Goal: Information Seeking & Learning: Learn about a topic

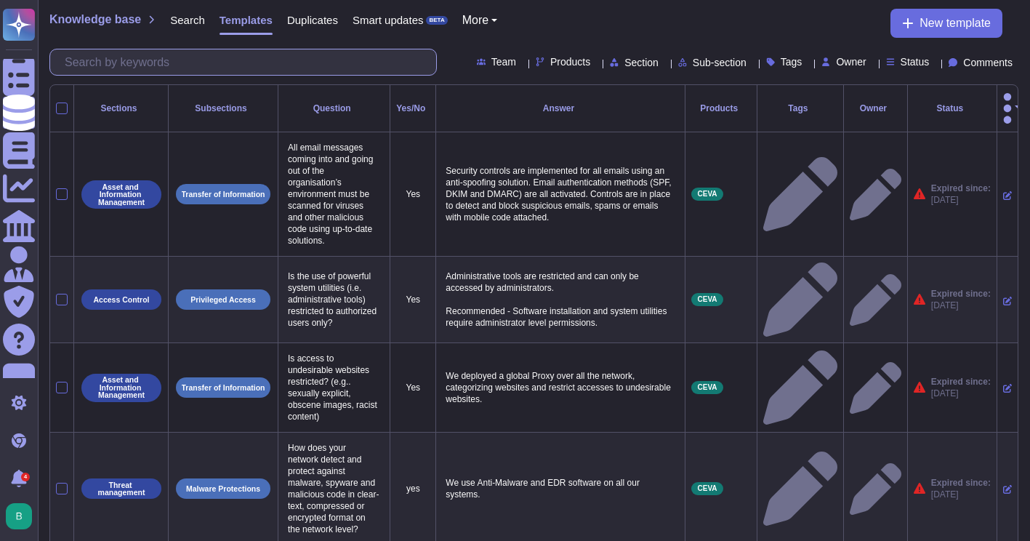
click at [228, 60] on input "text" at bounding box center [246, 61] width 379 height 25
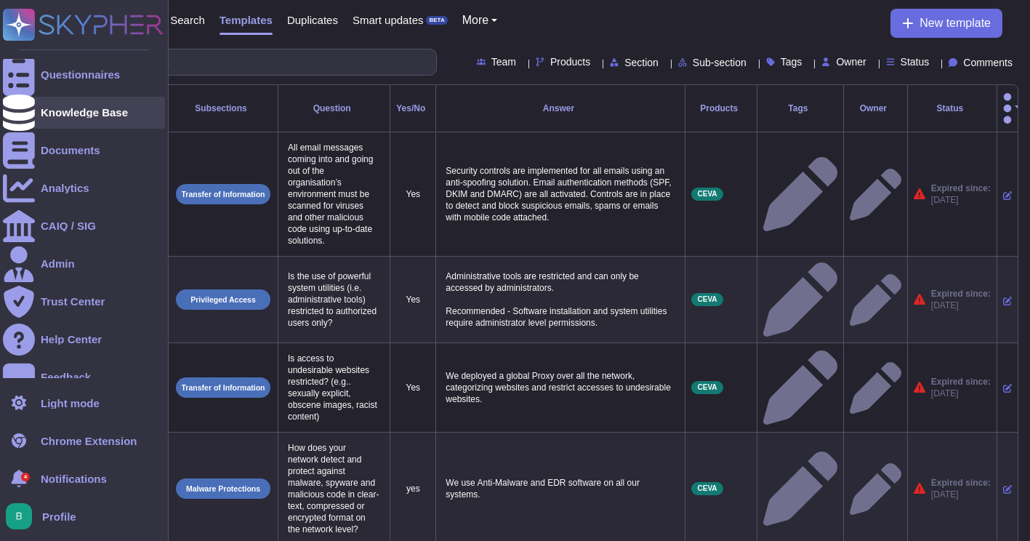
click at [72, 121] on div "Knowledge Base" at bounding box center [84, 113] width 162 height 32
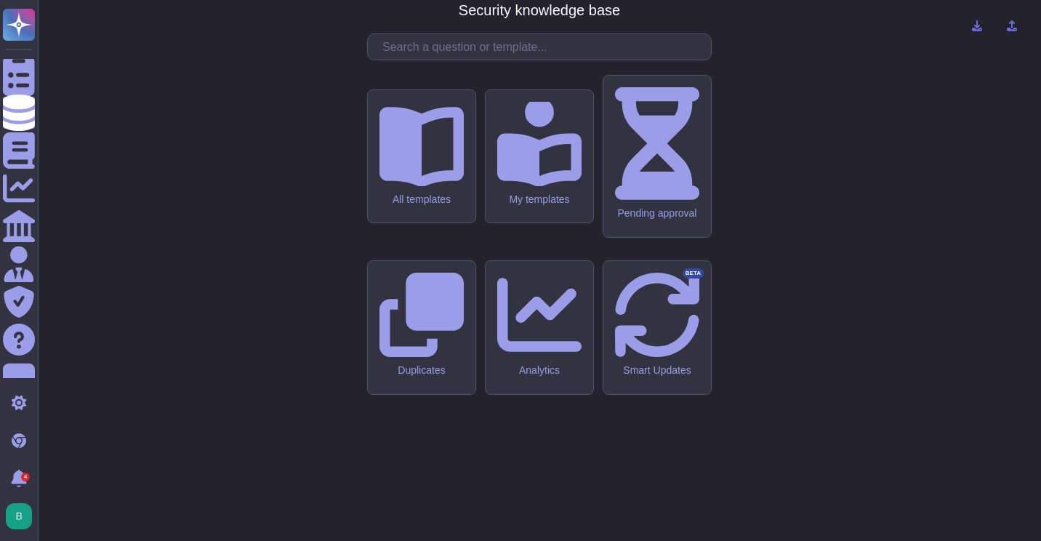
click at [398, 156] on div "CMA - CGM Security knowledge base All templates My templates Pending approval D…" at bounding box center [539, 271] width 980 height 518
click at [411, 60] on input "text" at bounding box center [543, 46] width 336 height 25
drag, startPoint x: 430, startPoint y: 185, endPoint x: 432, endPoint y: 174, distance: 11.1
click at [429, 60] on input "text" at bounding box center [543, 46] width 336 height 25
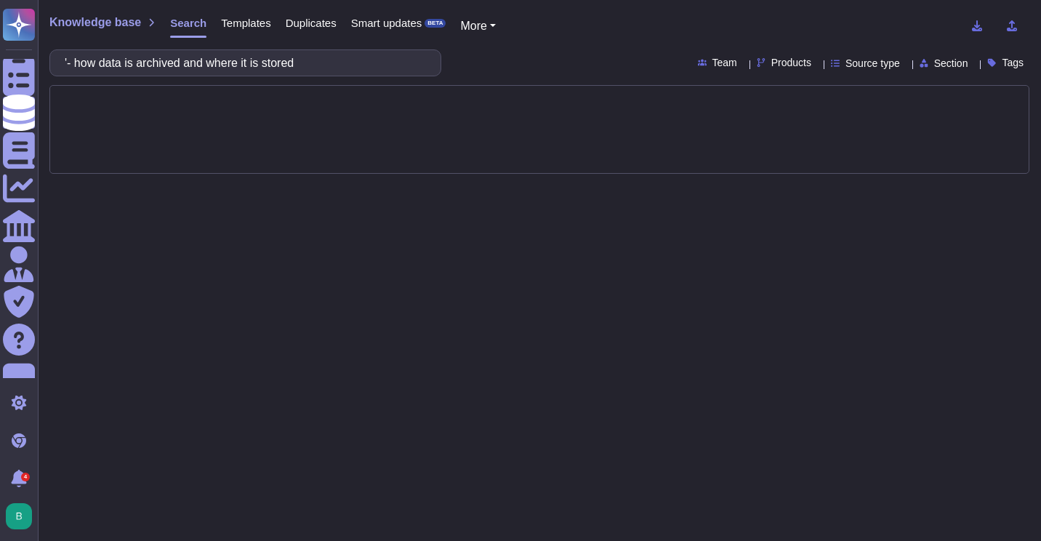
click at [91, 62] on input "'- how data is archived and where it is stored" at bounding box center [241, 62] width 369 height 25
type input "how data is archived and where it is stored"
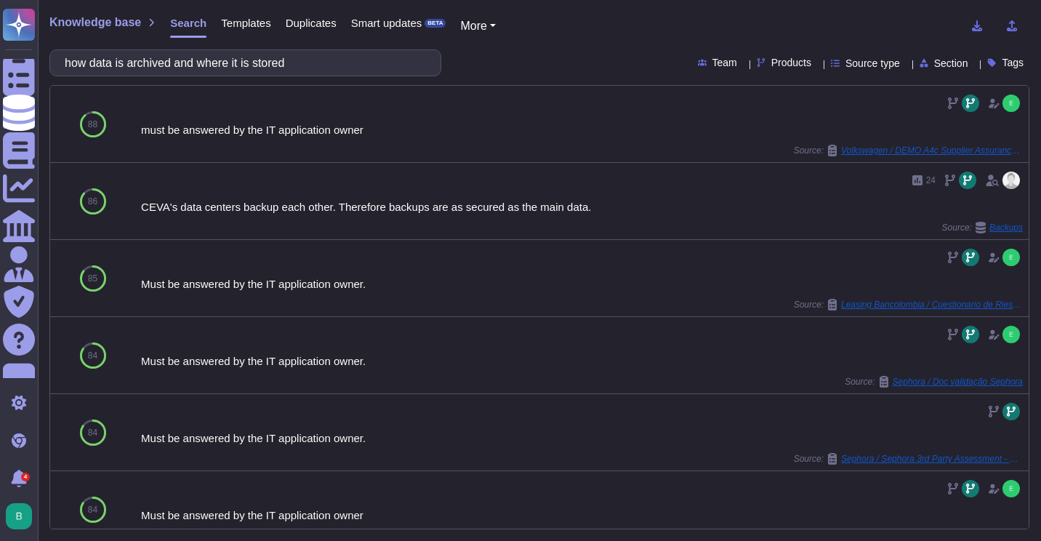
drag, startPoint x: 305, startPoint y: 61, endPoint x: 73, endPoint y: 65, distance: 232.6
click at [73, 65] on input "how data is archived and where it is stored" at bounding box center [241, 62] width 369 height 25
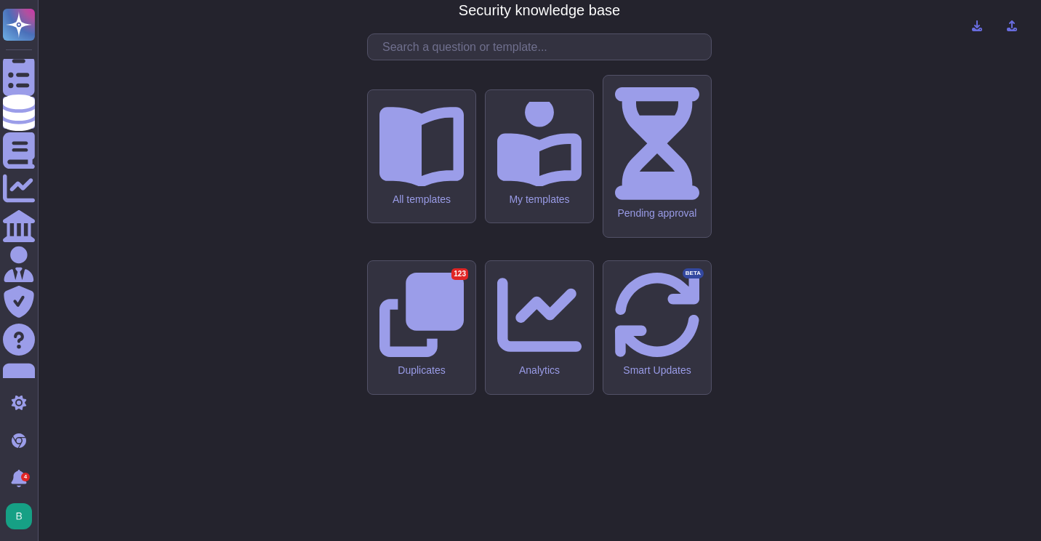
click at [931, 85] on div "CMA - CGM Security knowledge base All templates My templates Pending approval D…" at bounding box center [539, 271] width 980 height 518
click at [473, 60] on input "text" at bounding box center [543, 46] width 336 height 25
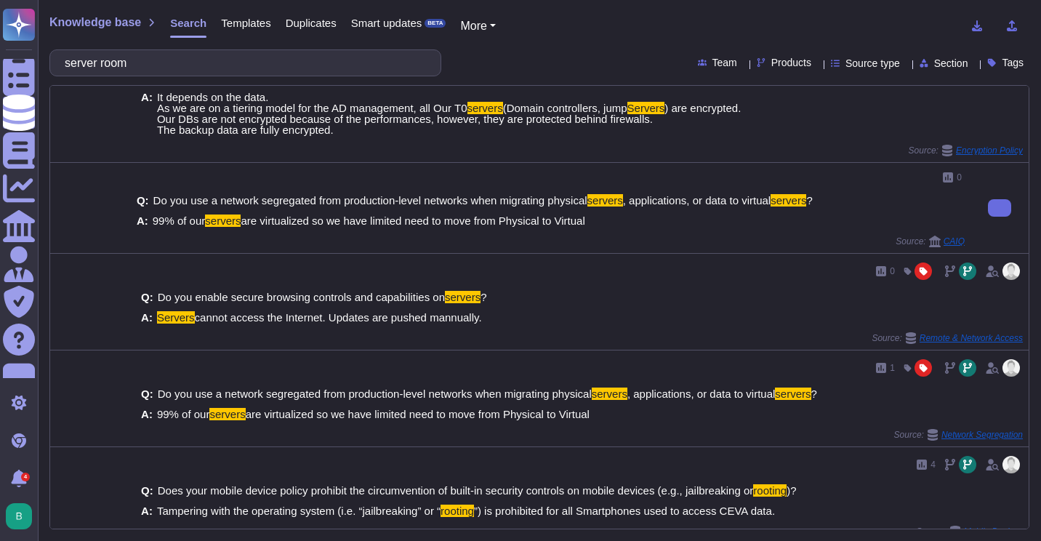
scroll to position [498, 0]
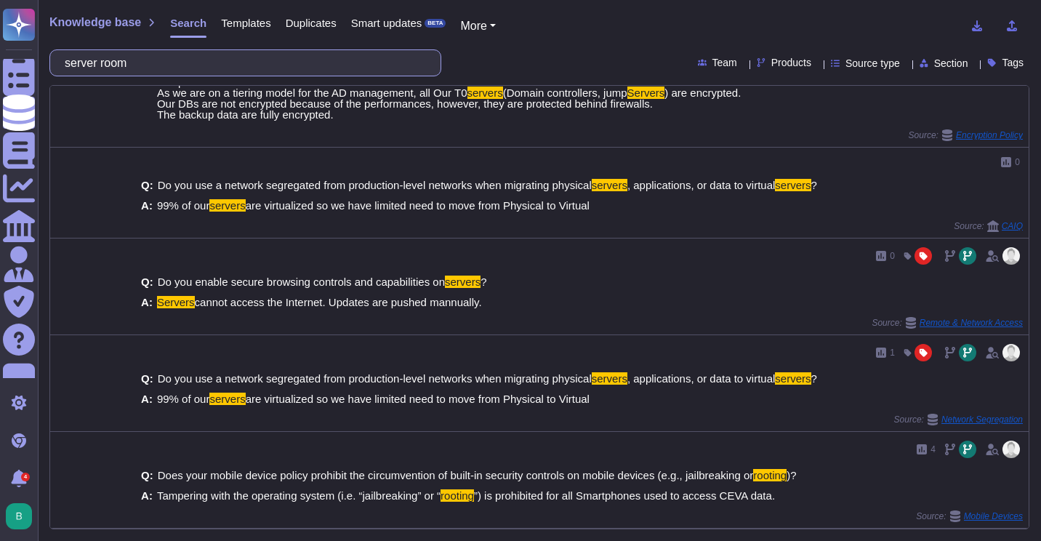
drag, startPoint x: 196, startPoint y: 63, endPoint x: 49, endPoint y: 63, distance: 146.8
click at [49, 63] on div "Knowledge base Search Templates Duplicates Smart updates BETA More server room …" at bounding box center [539, 270] width 1003 height 541
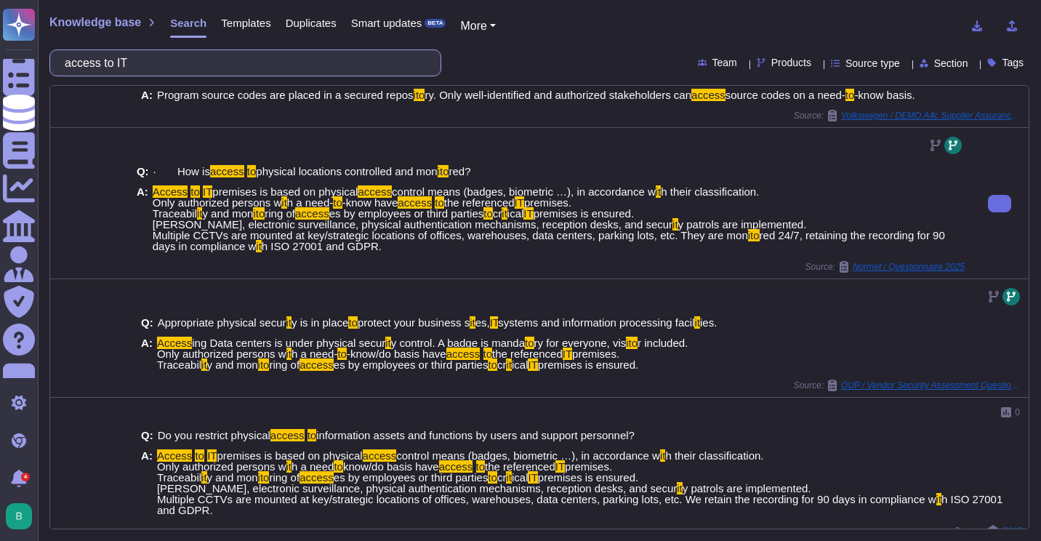
scroll to position [696, 0]
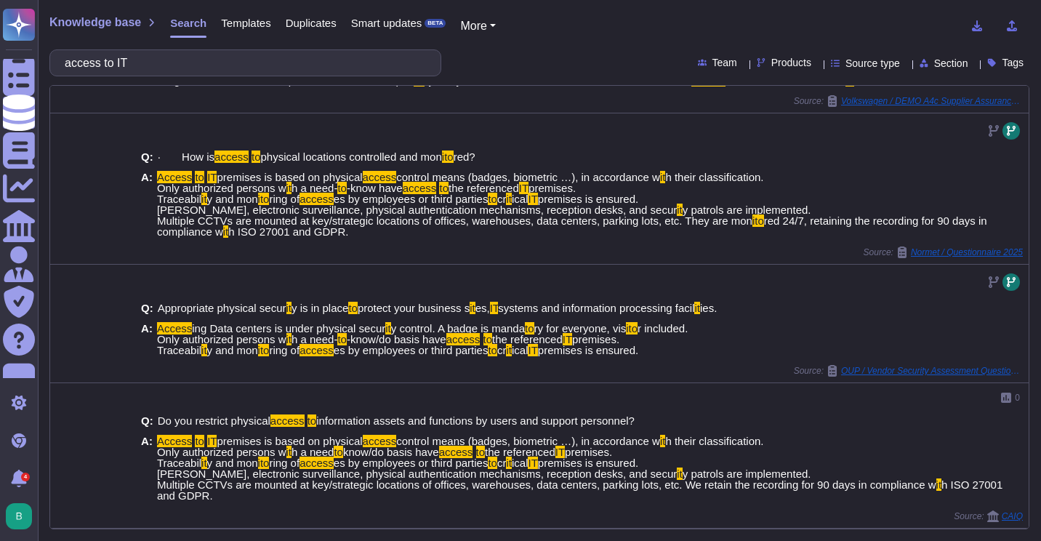
click at [170, 77] on div "Knowledge base Search Templates Duplicates Smart updates BETA More access to IT…" at bounding box center [539, 270] width 1003 height 541
click at [167, 64] on input "access to IT" at bounding box center [241, 62] width 369 height 25
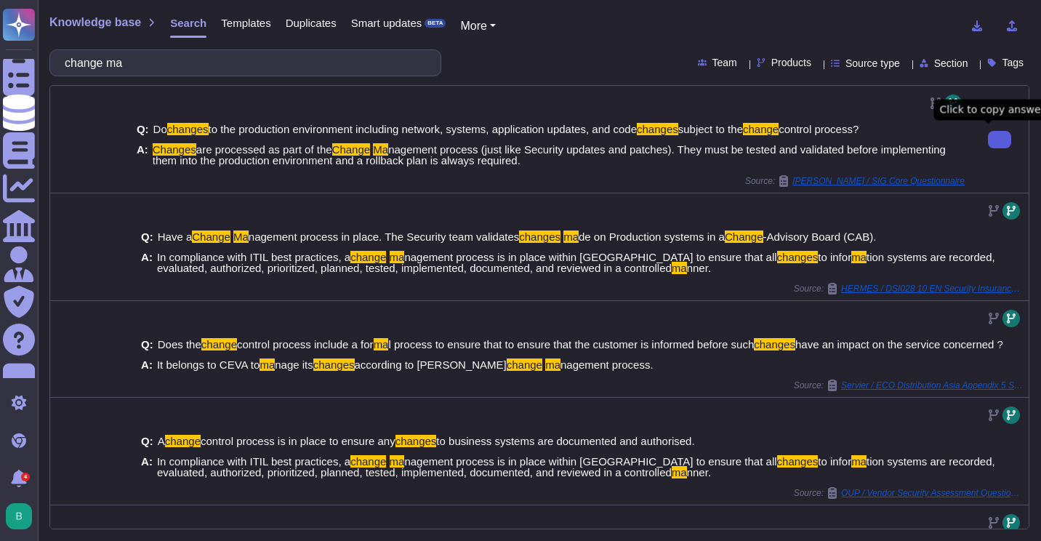
click at [988, 140] on button at bounding box center [999, 139] width 23 height 17
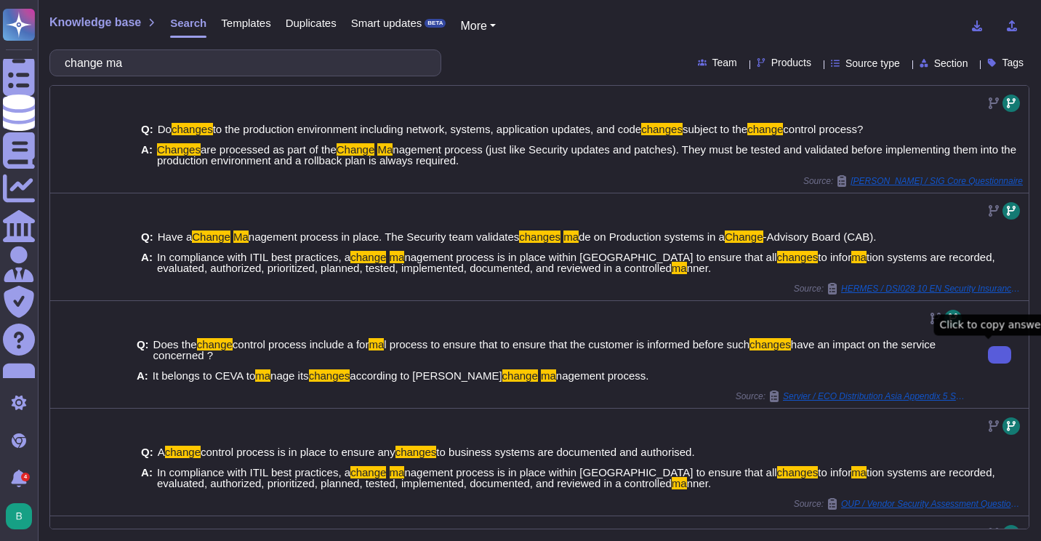
click at [988, 351] on button at bounding box center [999, 354] width 23 height 17
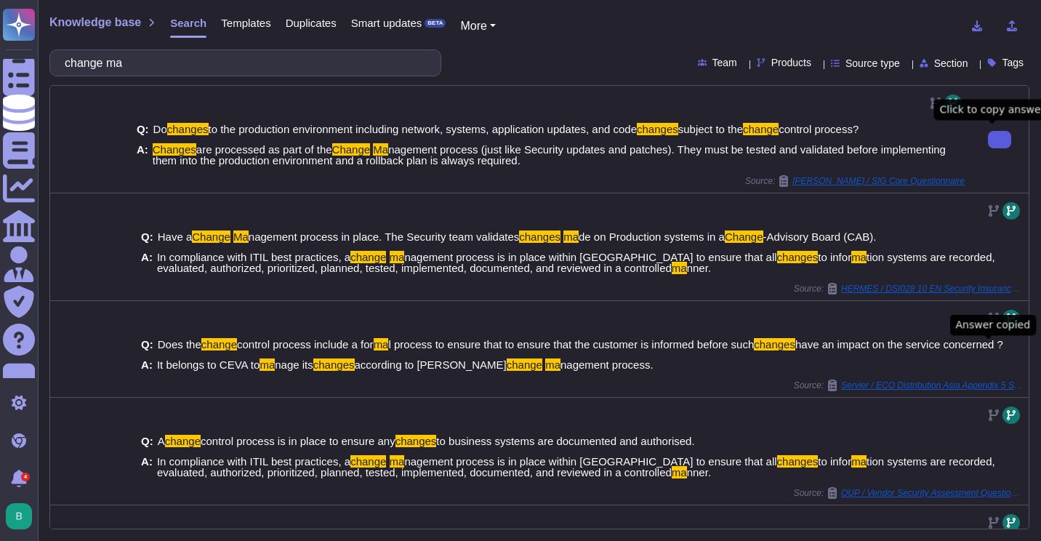
click at [988, 137] on button at bounding box center [999, 139] width 23 height 17
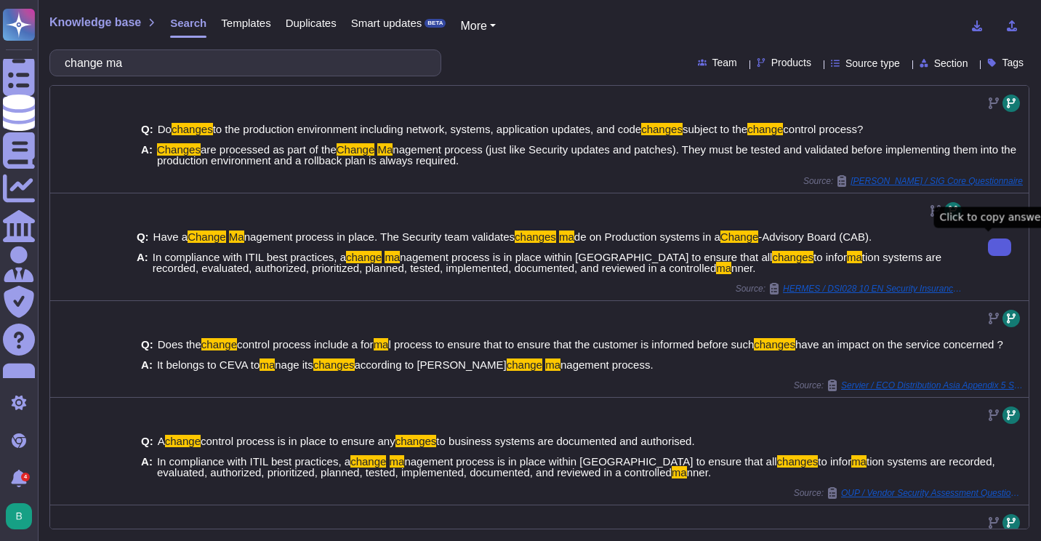
click at [988, 254] on button at bounding box center [999, 246] width 23 height 17
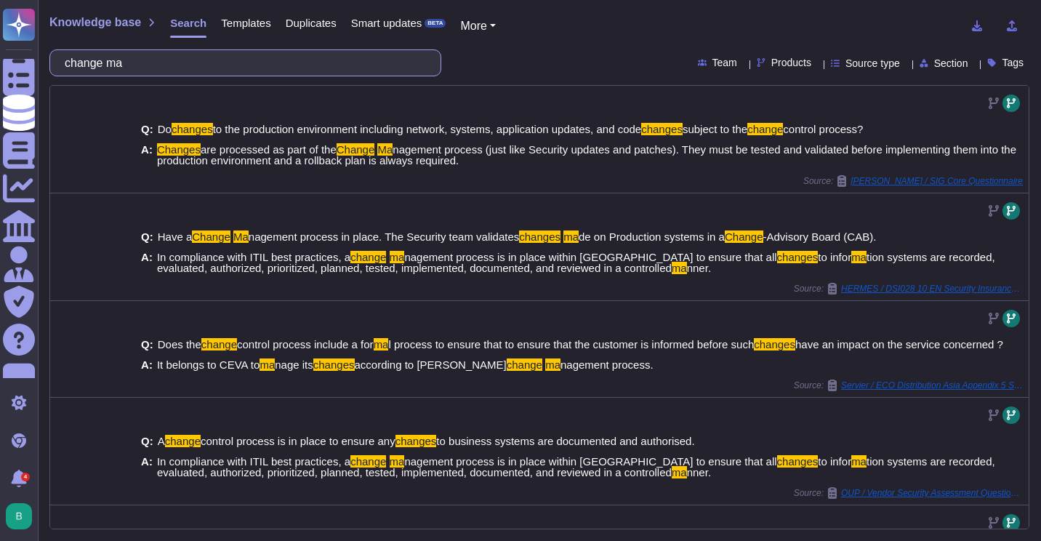
click at [172, 65] on input "change ma" at bounding box center [241, 62] width 369 height 25
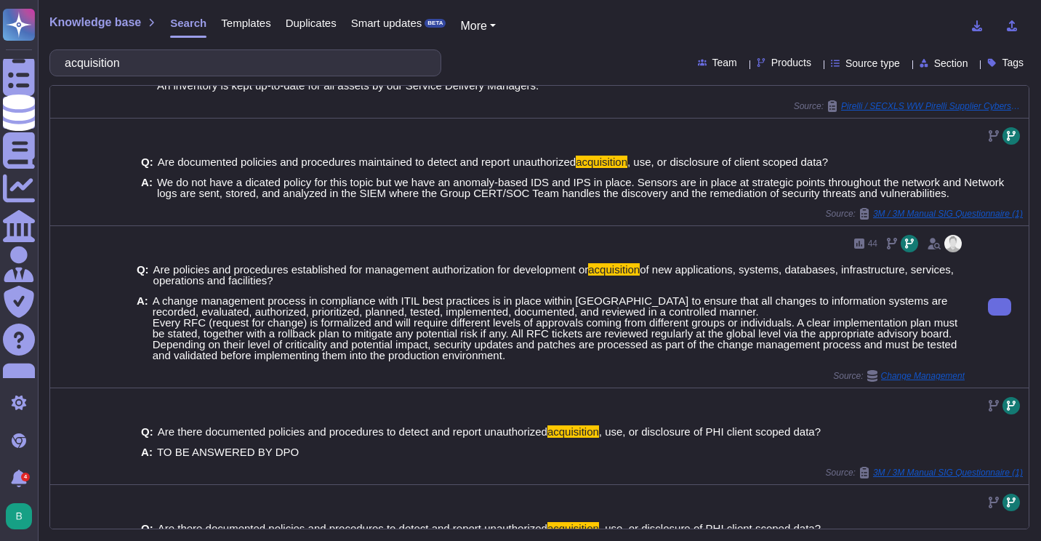
scroll to position [291, 0]
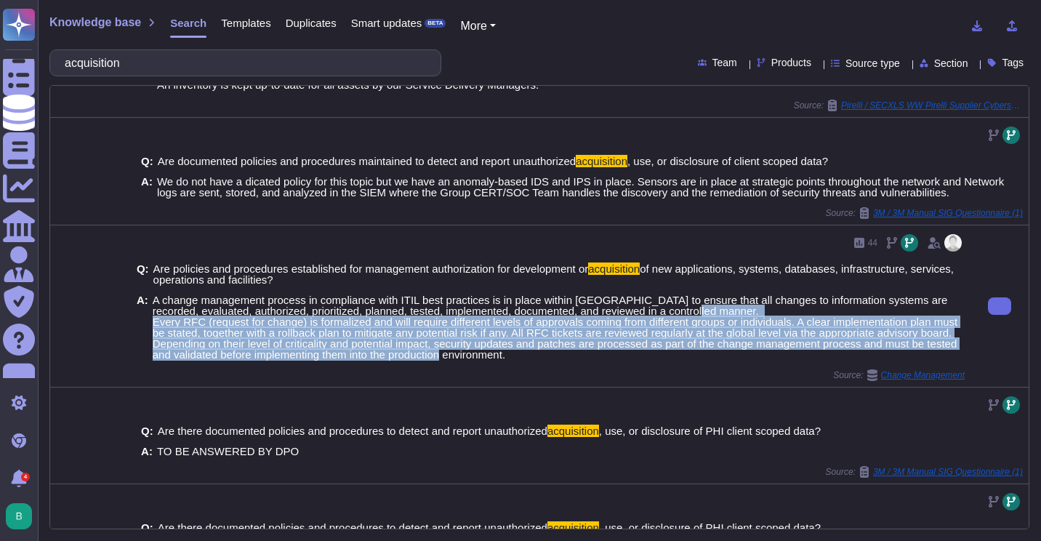
drag, startPoint x: 565, startPoint y: 360, endPoint x: 149, endPoint y: 326, distance: 417.2
click at [149, 326] on div "Q: Are policies and procedures established for management authorization for dev…" at bounding box center [551, 311] width 828 height 115
copy span "Every RFC (request for change) is formalized and will require different levels …"
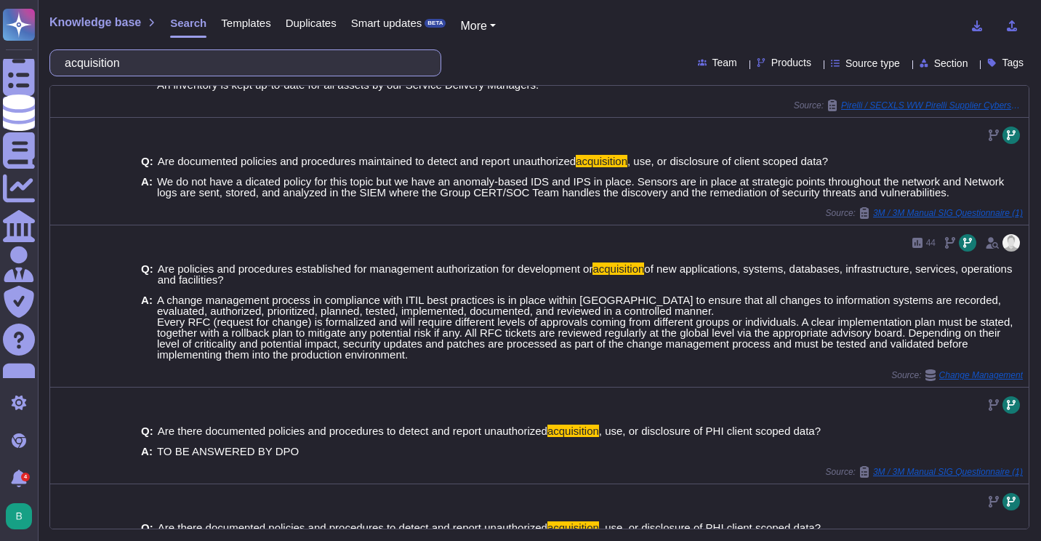
click at [191, 68] on input "acquisition" at bounding box center [241, 62] width 369 height 25
paste input "- computer operations (including who supervises and regulates the process, whet…"
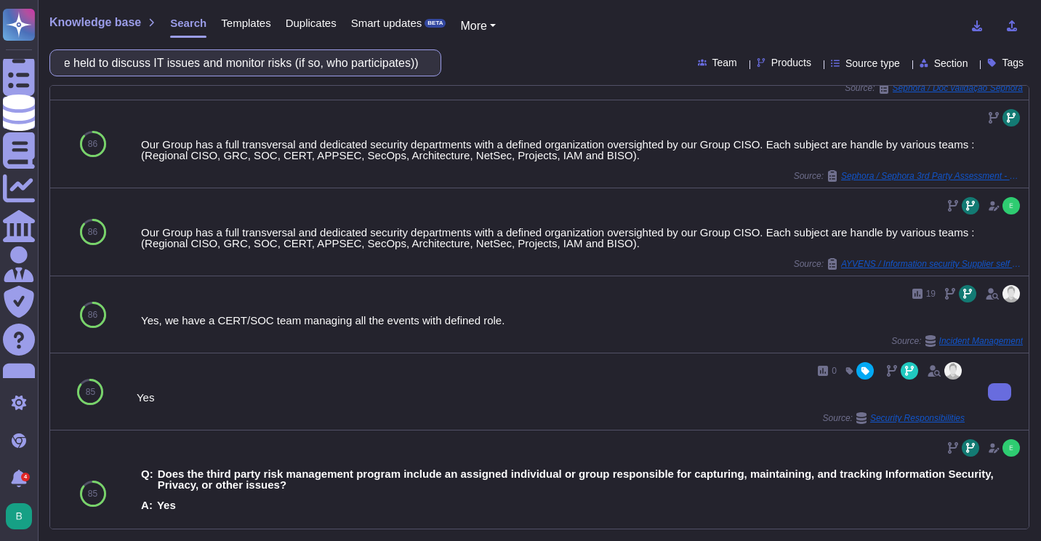
scroll to position [509, 0]
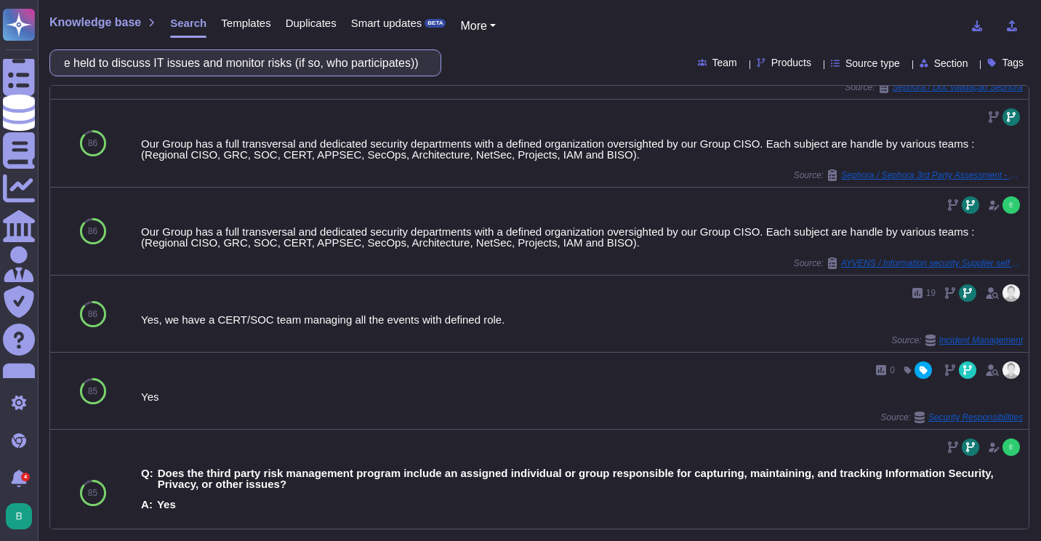
click at [236, 50] on input "- computer operations (including who supervises and regulates the process, whet…" at bounding box center [241, 62] width 369 height 25
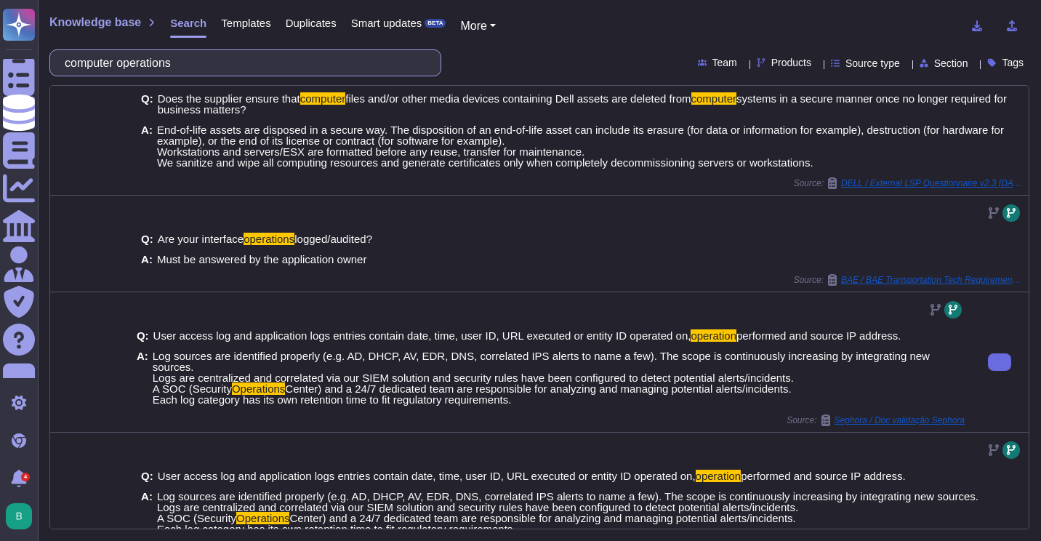
scroll to position [291, 0]
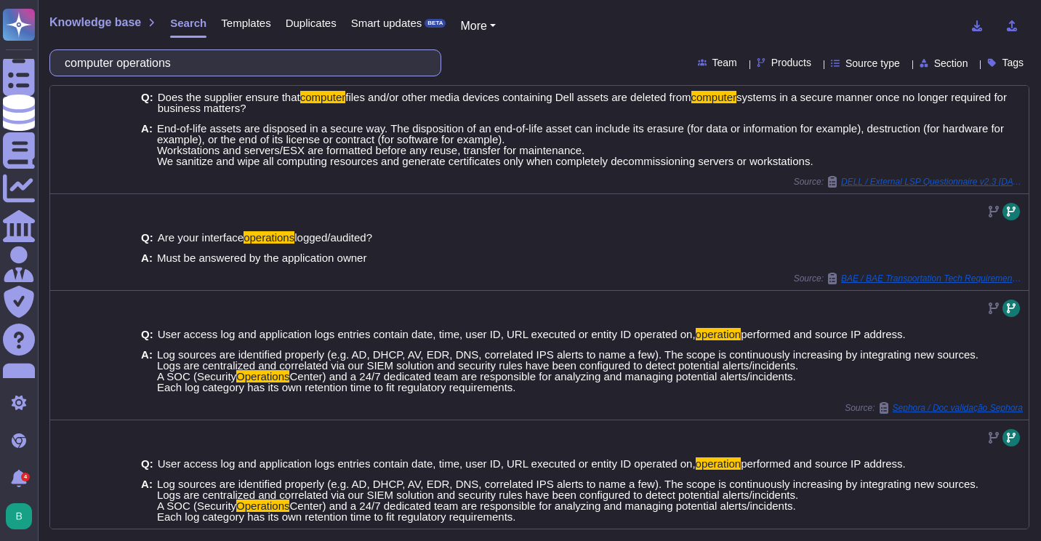
click at [252, 58] on input "computer operations" at bounding box center [241, 62] width 369 height 25
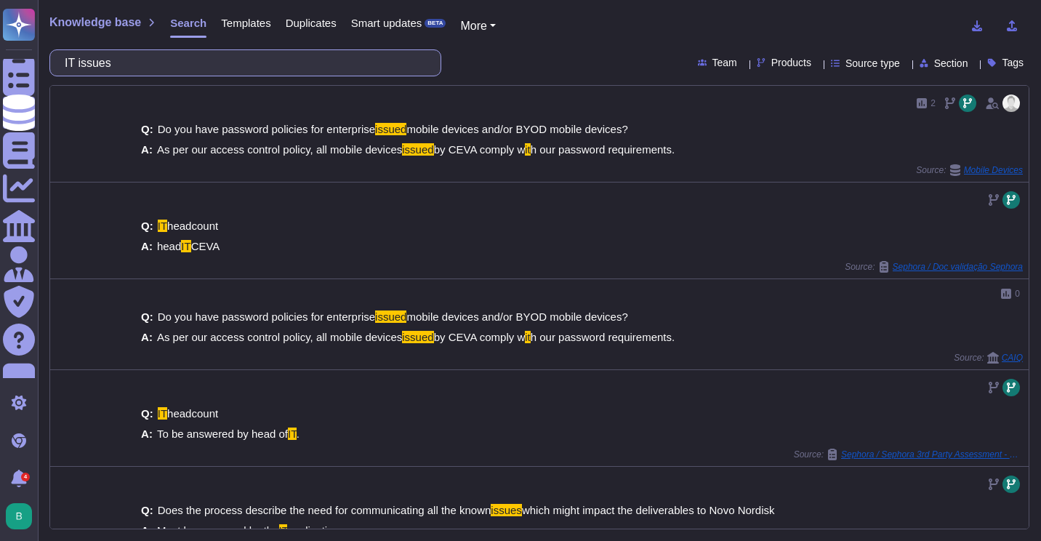
drag, startPoint x: 252, startPoint y: 58, endPoint x: 66, endPoint y: 51, distance: 186.2
click at [66, 51] on div "IT issues" at bounding box center [245, 62] width 392 height 27
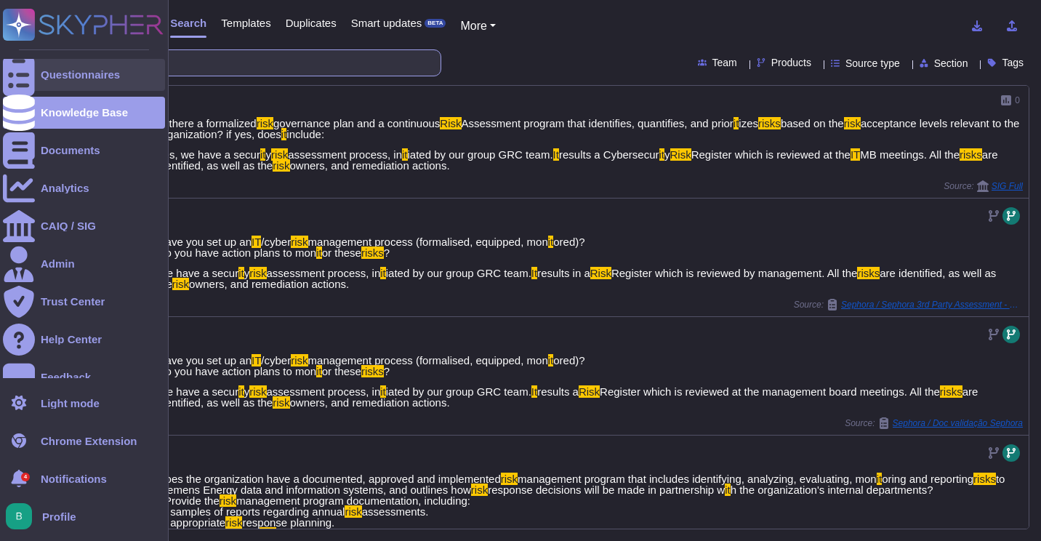
drag, startPoint x: 113, startPoint y: 62, endPoint x: 36, endPoint y: 65, distance: 77.1
click at [36, 65] on div "Questionnaires Knowledge Base Documents Analytics CAIQ / SIG Admin Trust Center…" at bounding box center [520, 270] width 1041 height 541
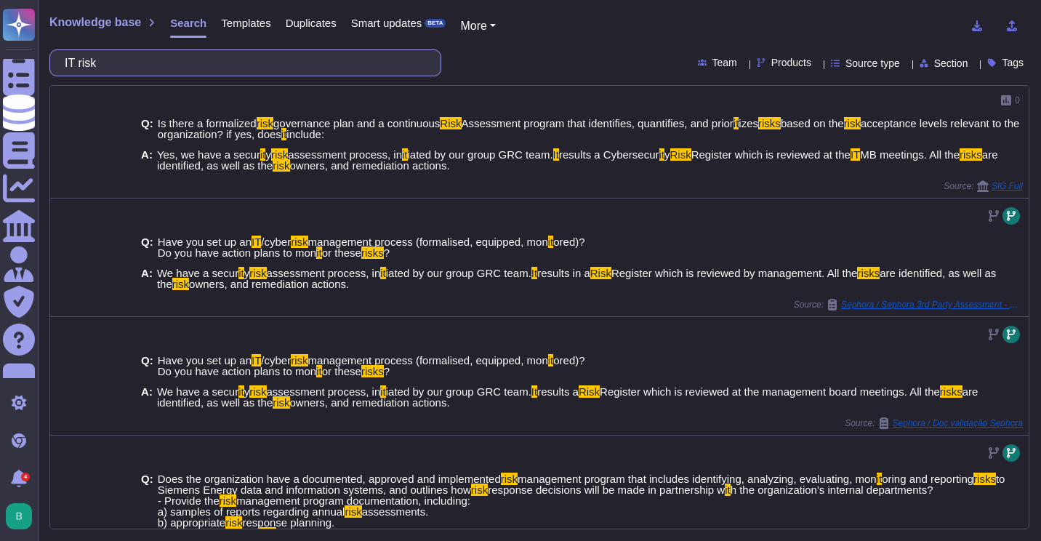
click at [125, 56] on input "IT risk" at bounding box center [241, 62] width 369 height 25
click at [125, 59] on input "IT risk" at bounding box center [241, 62] width 369 height 25
paste input "- how and how often backups are performed"
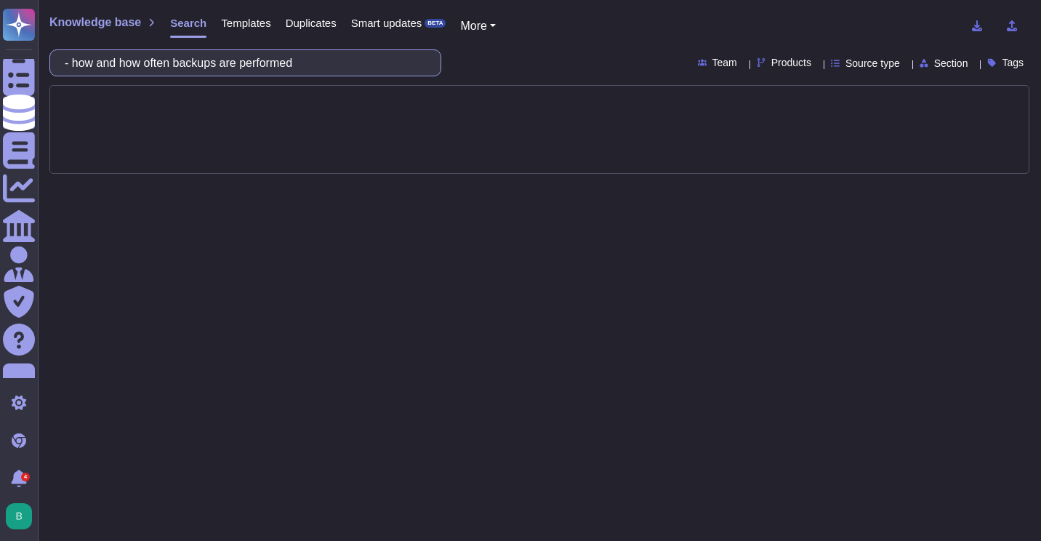
click at [86, 66] on input "- how and how often backups are performed" at bounding box center [241, 62] width 369 height 25
click at [501, 54] on div "how and how often backups are performed Team Products Source type Section Tags" at bounding box center [539, 62] width 980 height 27
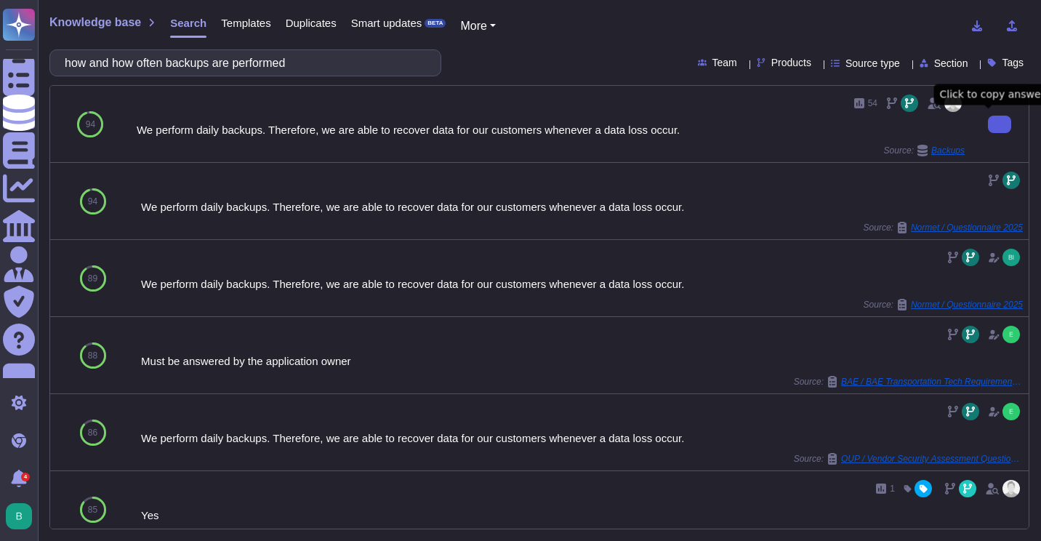
click at [999, 124] on icon at bounding box center [999, 124] width 0 height 0
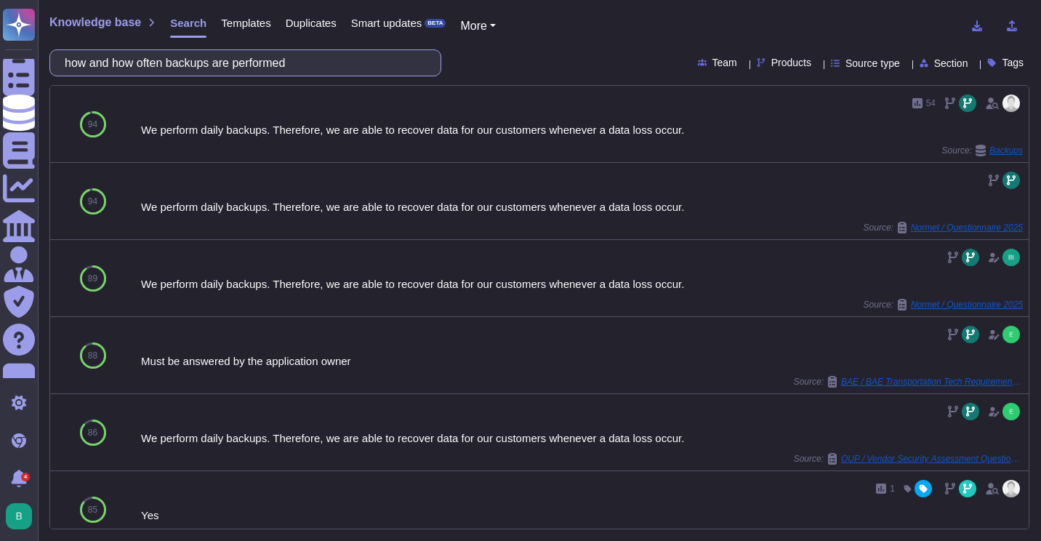
click at [326, 73] on input "how and how often backups are performed" at bounding box center [241, 62] width 369 height 25
paste input "- how the data recovery process is carried out,"
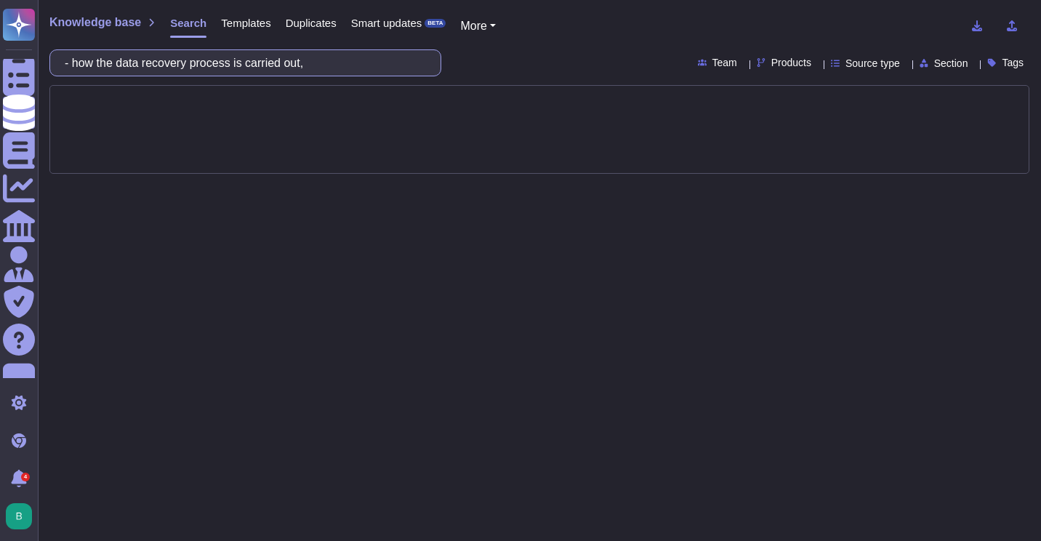
click at [89, 65] on input "- how the data recovery process is carried out," at bounding box center [241, 62] width 369 height 25
click at [483, 65] on div "how the data recovery process is carried out, Team Products Source type Section…" at bounding box center [539, 62] width 980 height 27
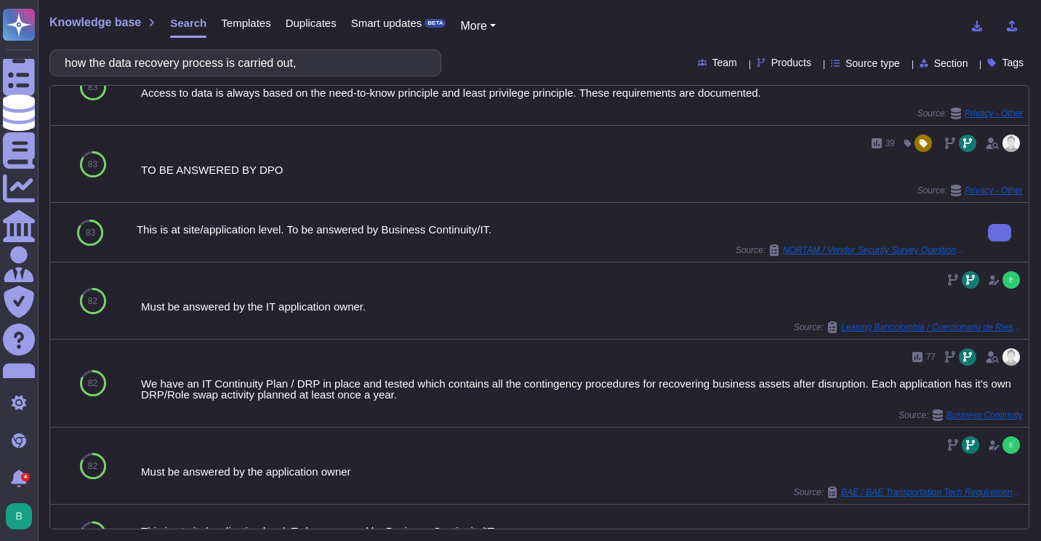
scroll to position [582, 0]
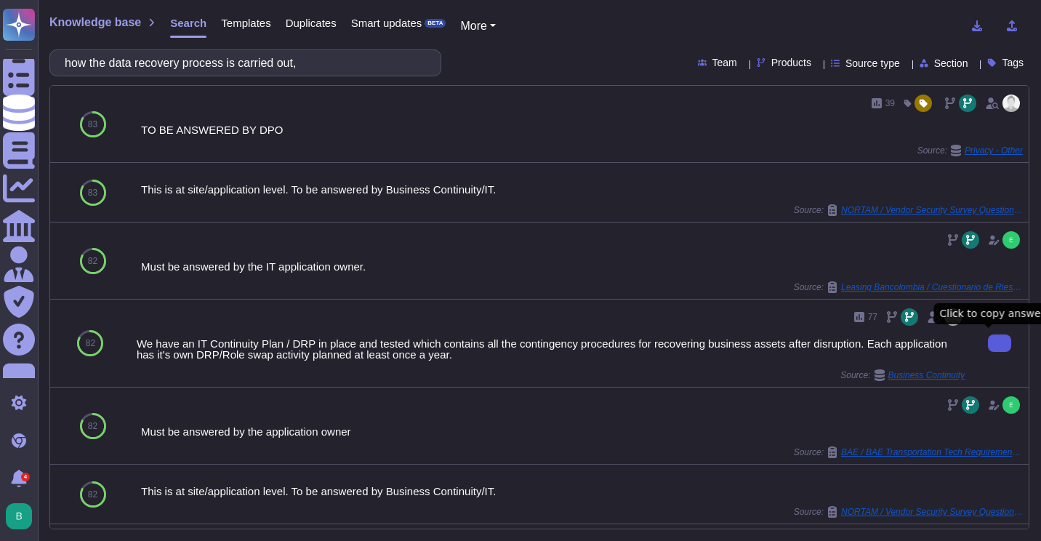
click at [988, 345] on button at bounding box center [999, 342] width 23 height 17
click at [590, 344] on div "We have an IT Continuity Plan / DRP in place and tested which contains all the …" at bounding box center [551, 349] width 828 height 22
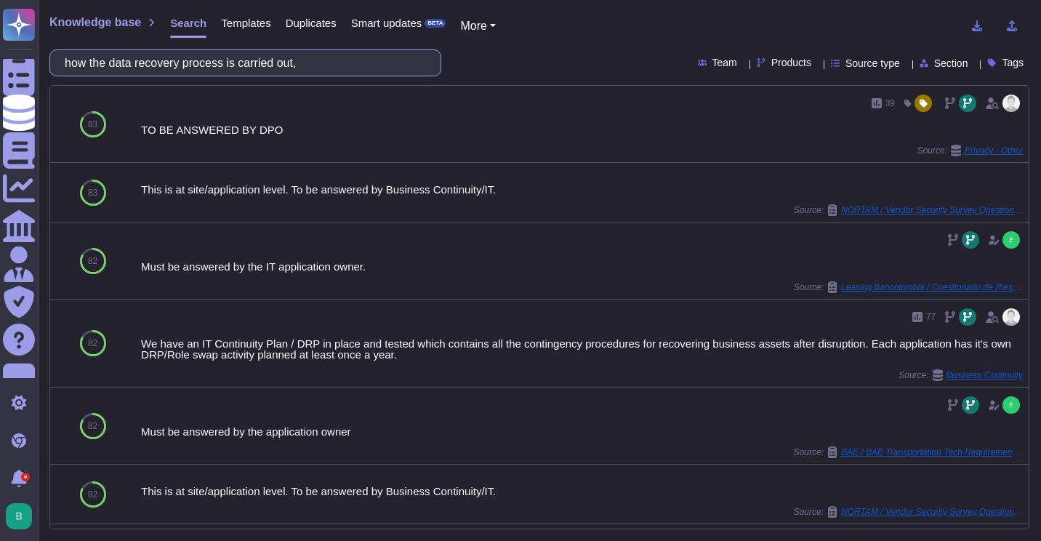
click at [300, 68] on input "how the data recovery process is carried out," at bounding box center [241, 62] width 369 height 25
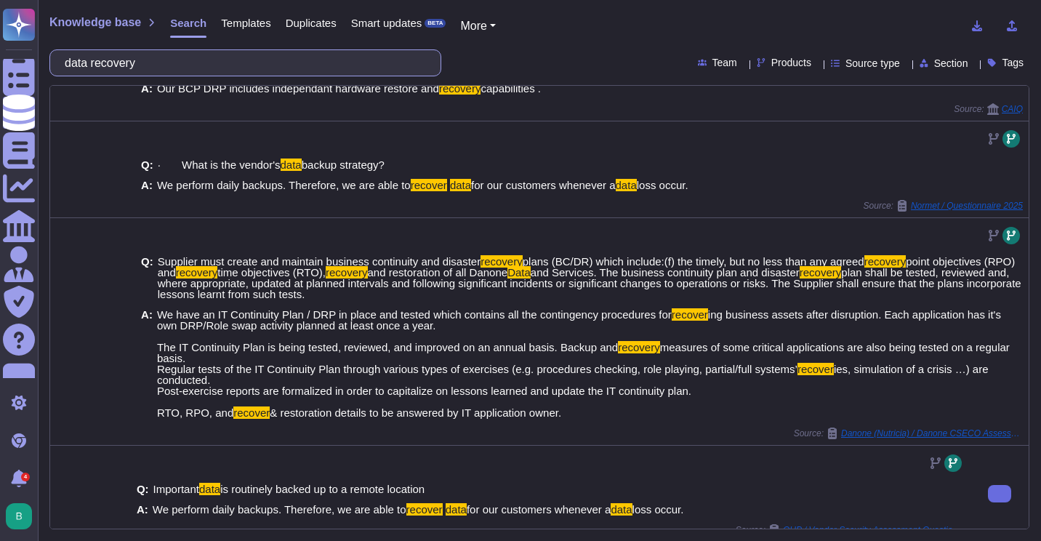
scroll to position [0, 0]
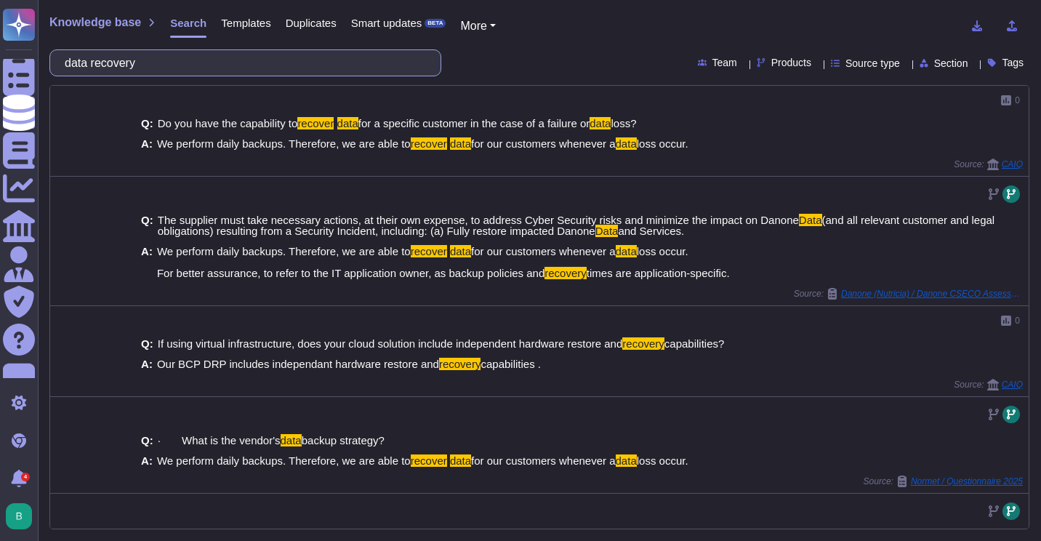
drag, startPoint x: 130, startPoint y: 62, endPoint x: 52, endPoint y: 63, distance: 78.5
click at [52, 63] on div "data recovery" at bounding box center [245, 62] width 392 height 27
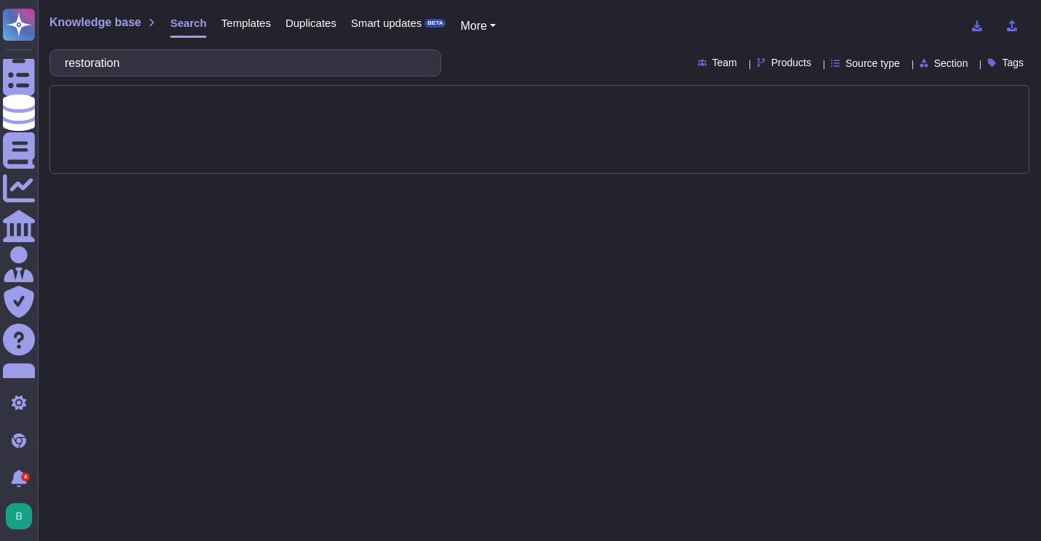
type input "restoration"
click at [163, 68] on input "restoration" at bounding box center [241, 62] width 369 height 25
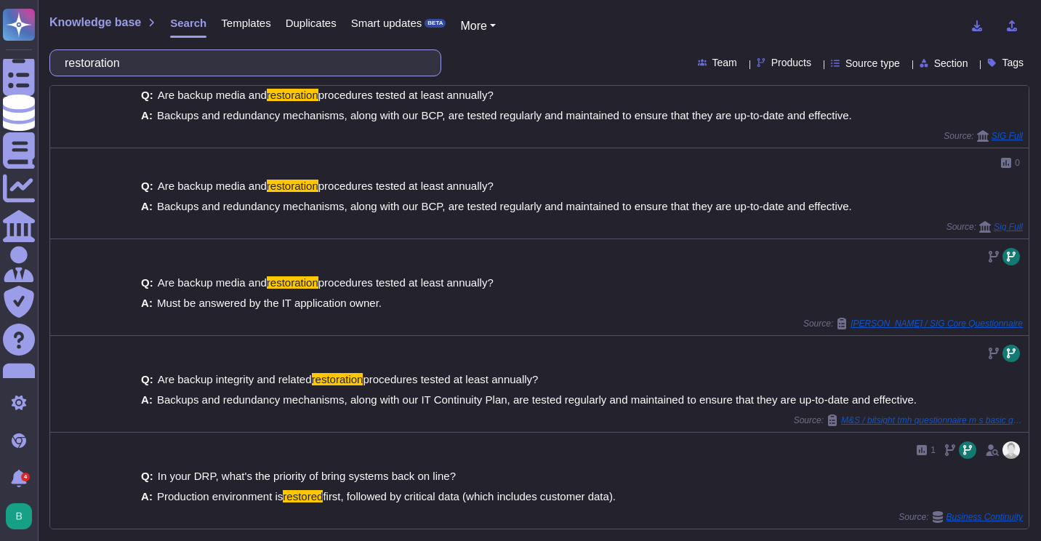
scroll to position [307, 0]
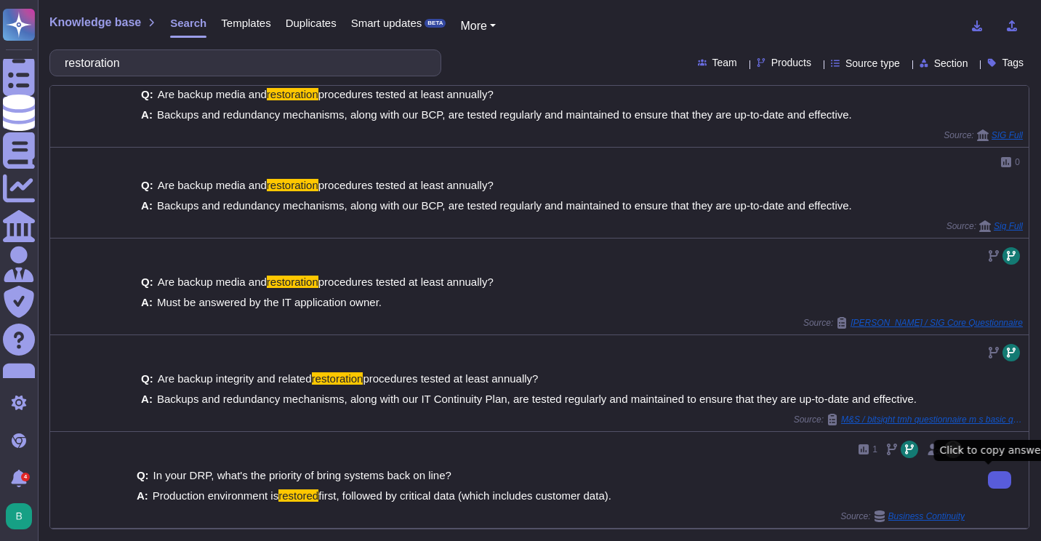
click at [999, 480] on icon at bounding box center [999, 480] width 0 height 0
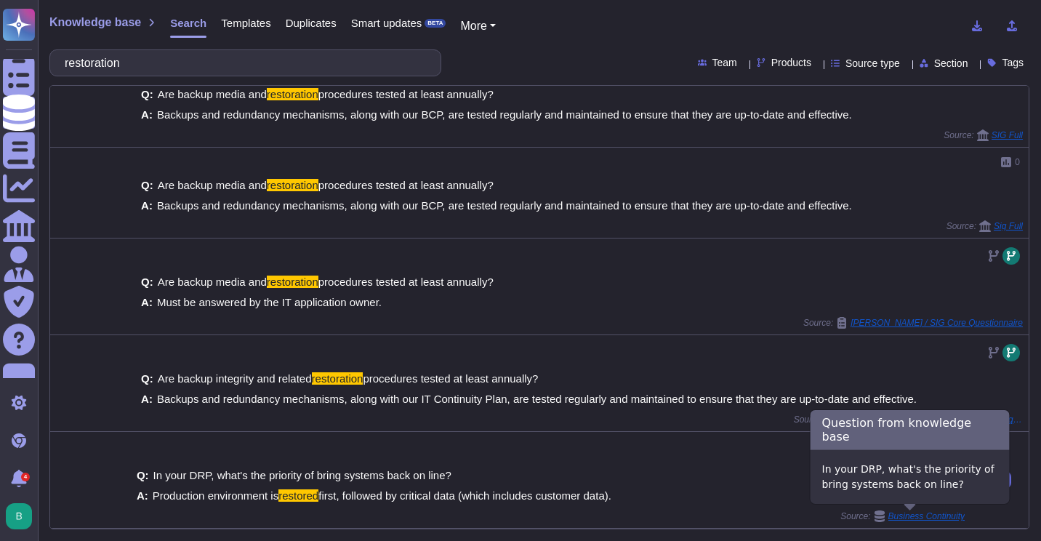
click at [888, 512] on span "Business Continuity" at bounding box center [926, 516] width 76 height 9
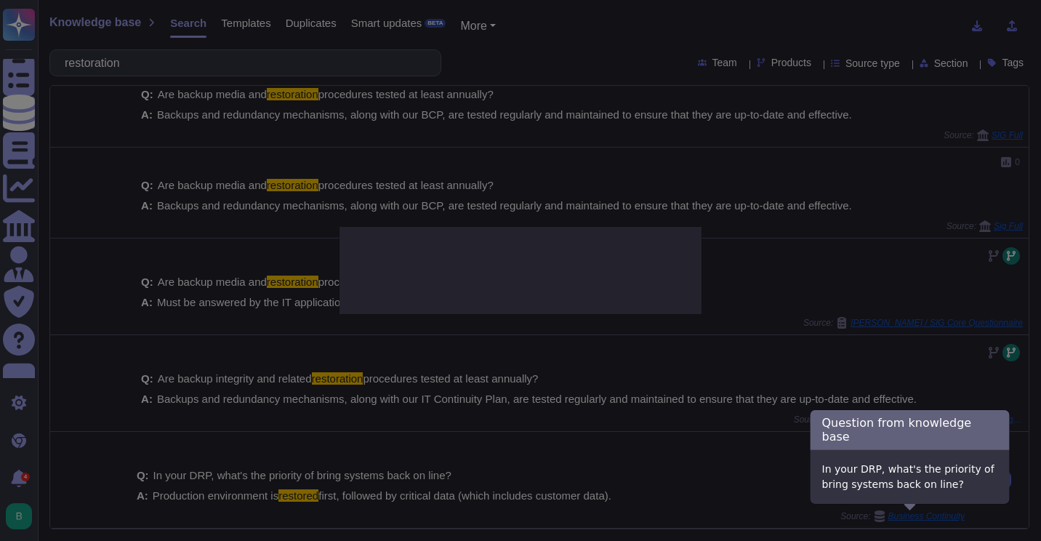
type textarea "In your DRP, what's the priority of bring systems back on line?"
type textarea "Production environment is restored first, followed by critical data (which incl…"
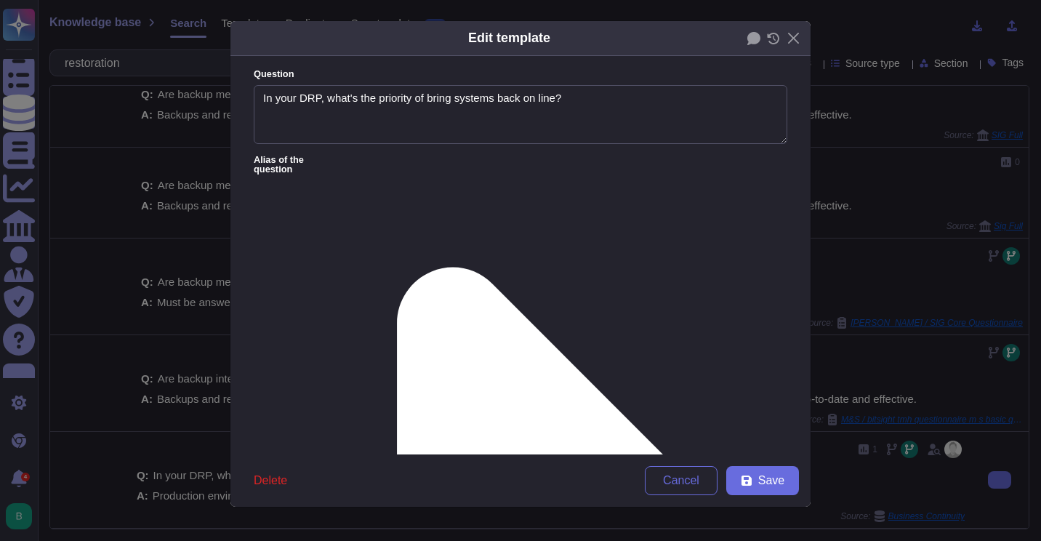
type textarea "In your DRP, what's the priority of bring systems back on line?"
type textarea "Production environment is restored first, followed by critical data (which incl…"
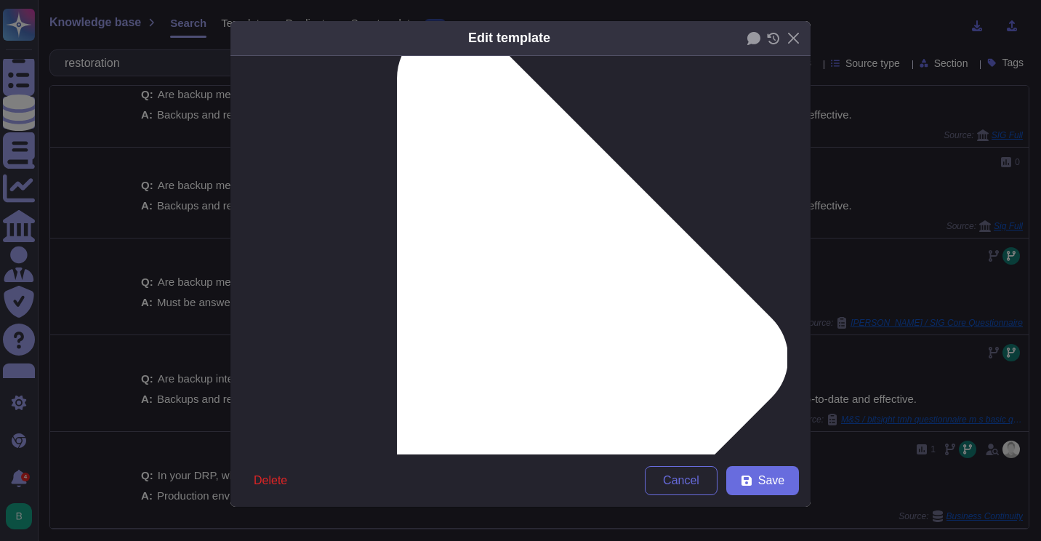
scroll to position [245, 0]
click at [681, 479] on span "Cancel" at bounding box center [681, 481] width 36 height 12
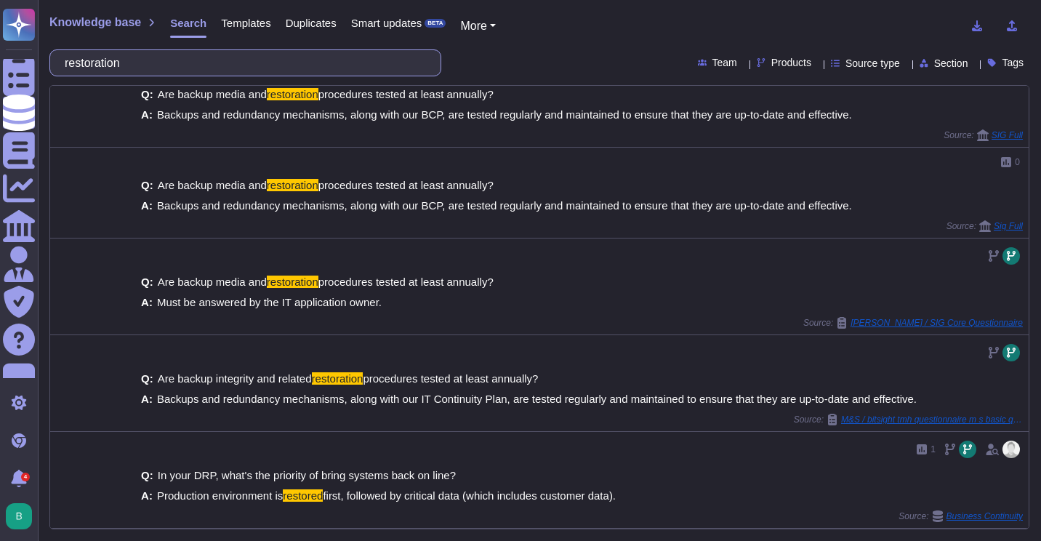
click at [219, 69] on input "restoration" at bounding box center [241, 62] width 369 height 25
click at [219, 70] on input "restoration" at bounding box center [241, 62] width 369 height 25
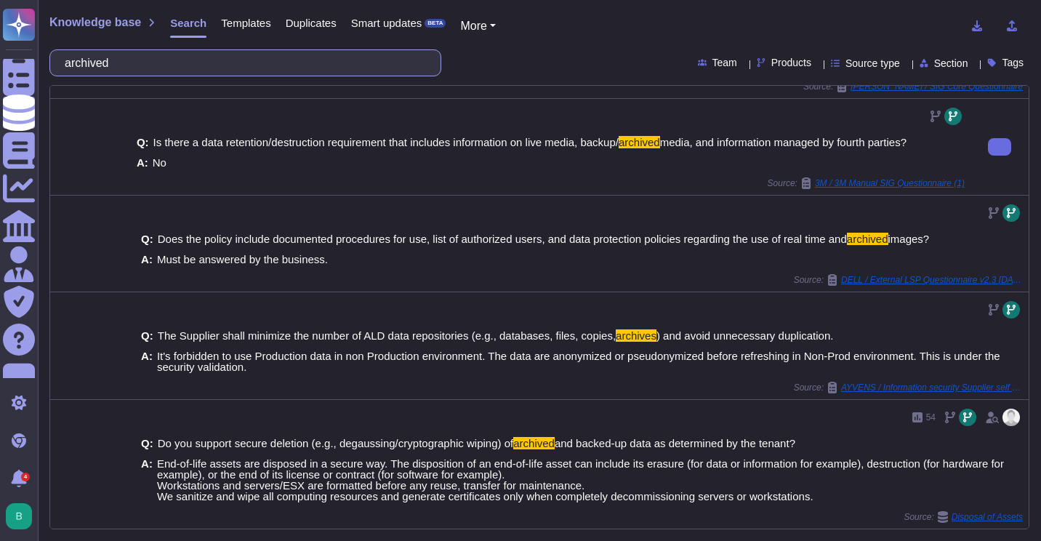
scroll to position [218, 0]
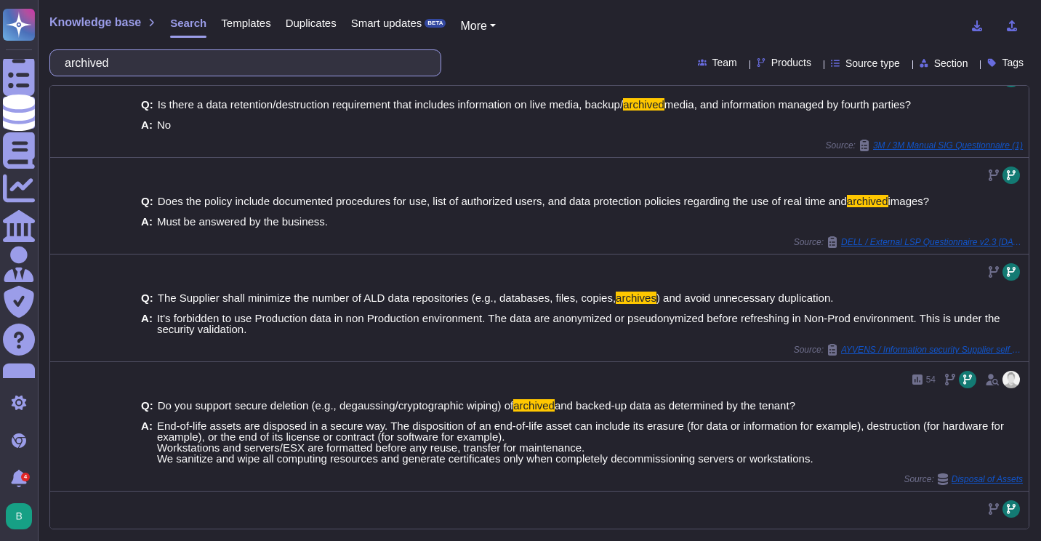
drag, startPoint x: 170, startPoint y: 60, endPoint x: 73, endPoint y: 64, distance: 96.7
click at [73, 64] on input "archived" at bounding box center [241, 62] width 369 height 25
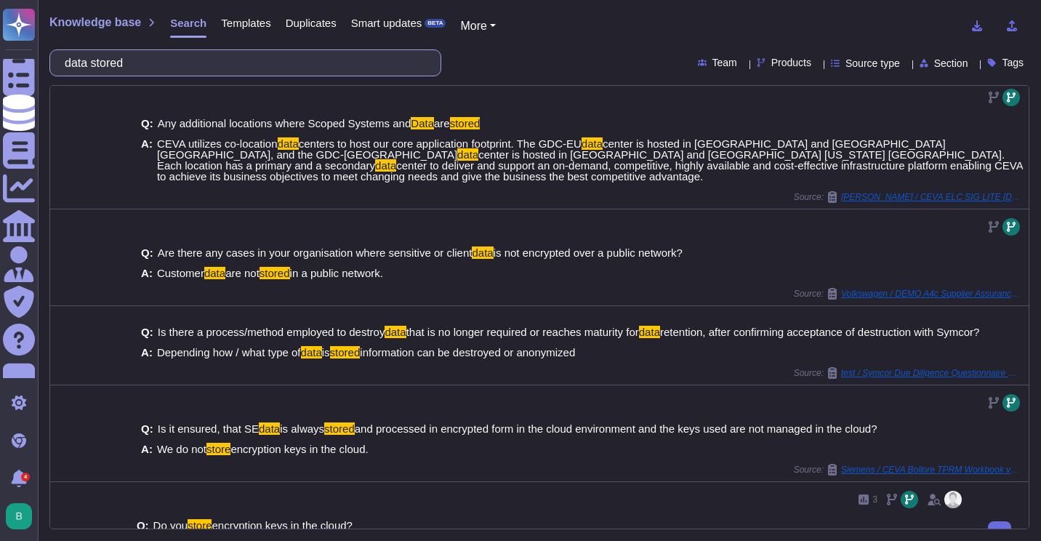
scroll to position [0, 0]
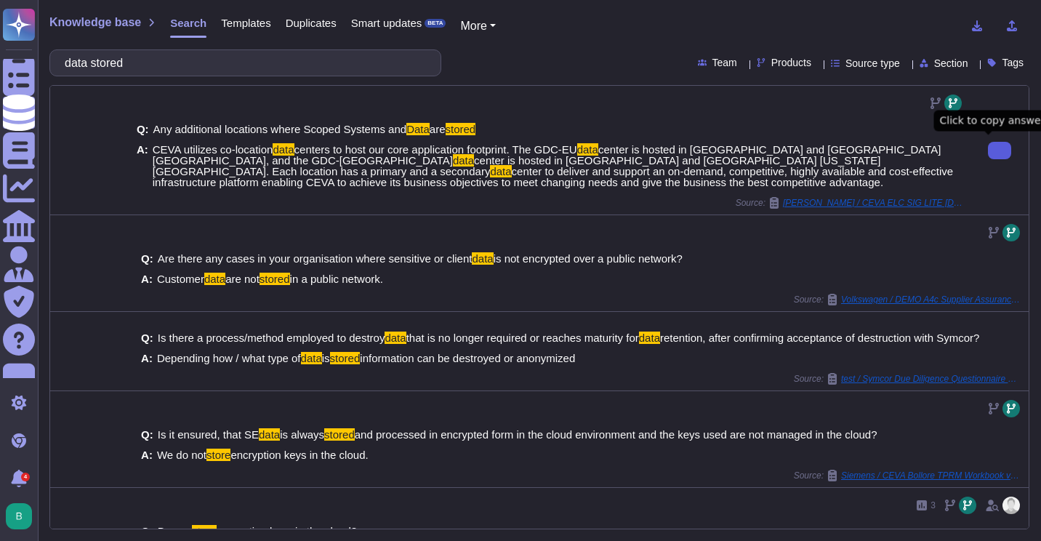
click at [988, 156] on button at bounding box center [999, 150] width 23 height 17
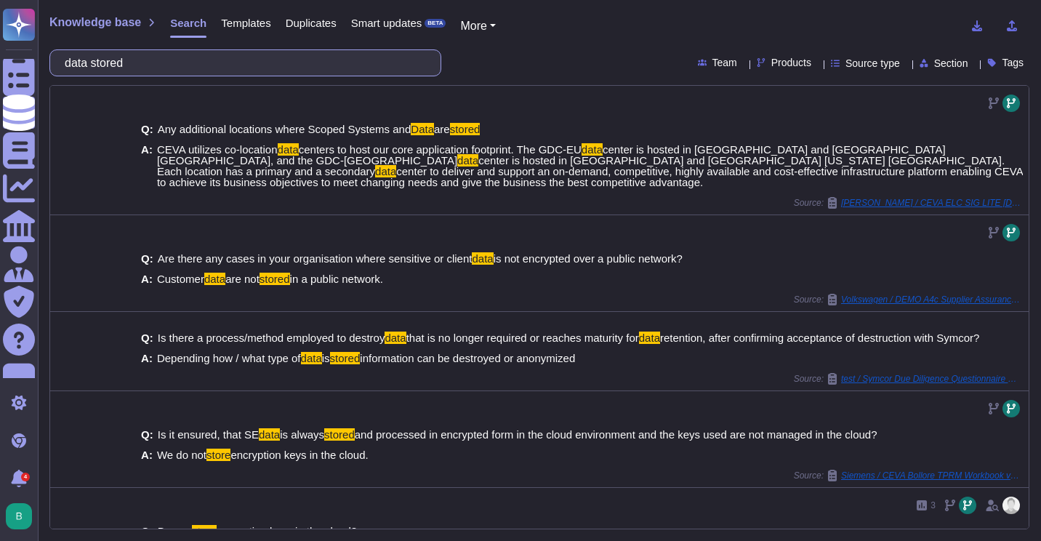
click at [230, 65] on input "data stored" at bounding box center [241, 62] width 369 height 25
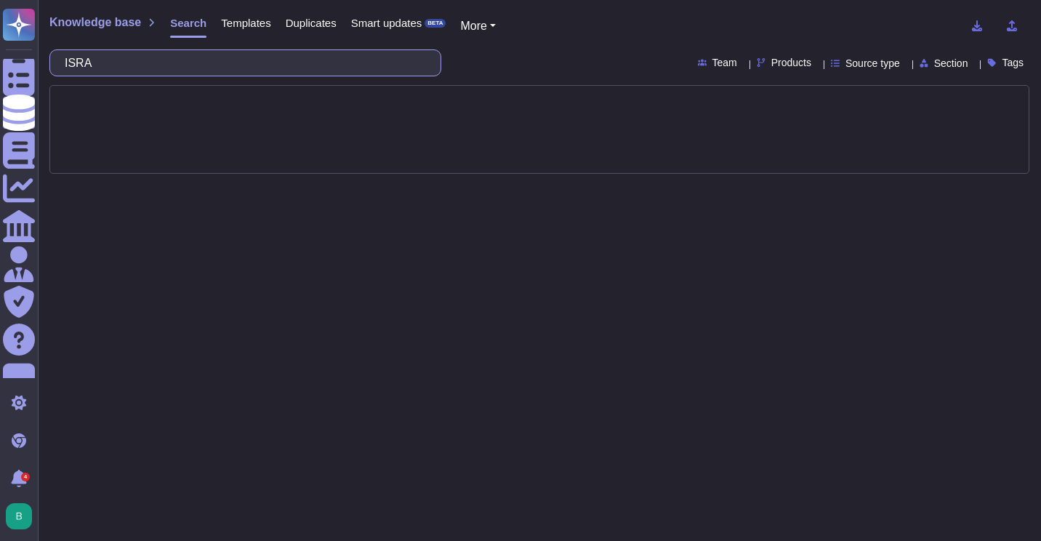
type input "ISRA"
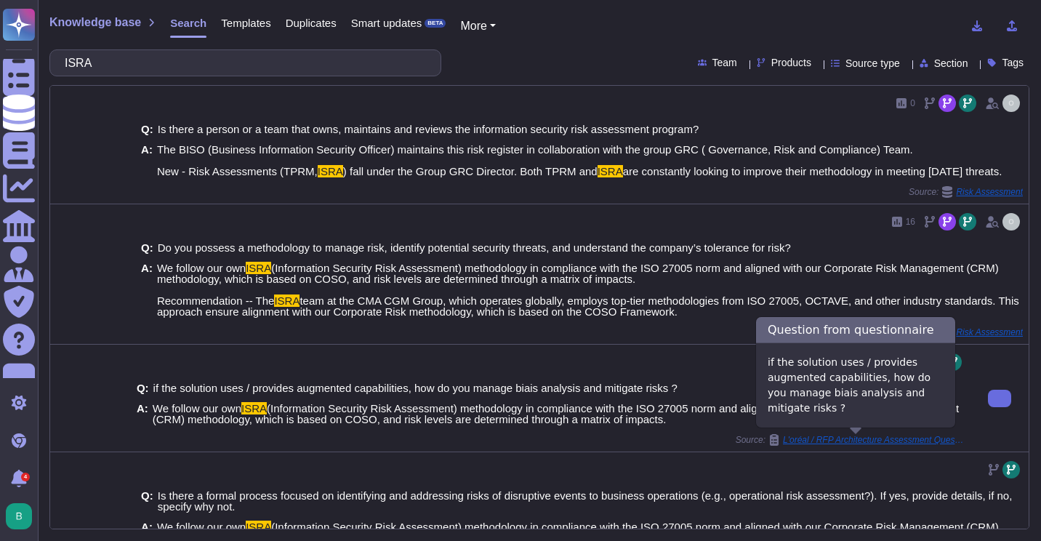
click at [842, 435] on div "L'oréal / RFP Architecture Assessment Questionnaire V7" at bounding box center [866, 440] width 196 height 12
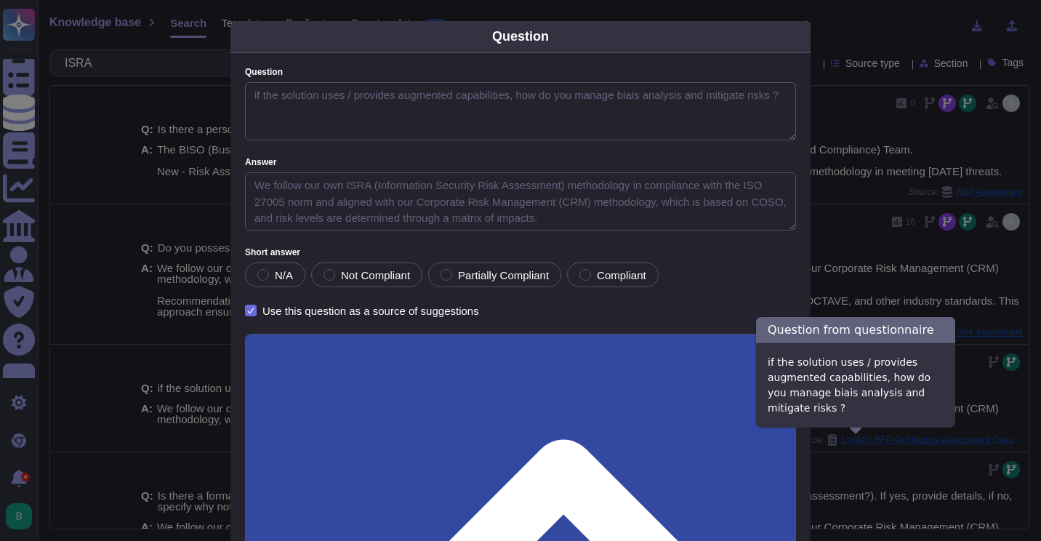
type textarea "if the solution uses / provides augmented capabilities, how do you manage biais…"
type textarea "We follow our own ISRA (Information Security Risk Assessment) methodology in co…"
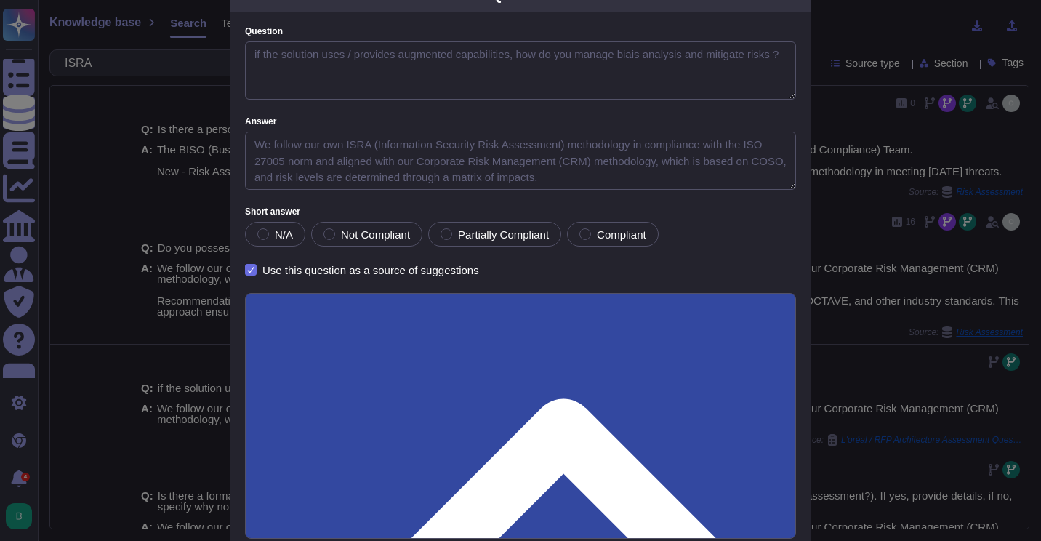
scroll to position [126, 0]
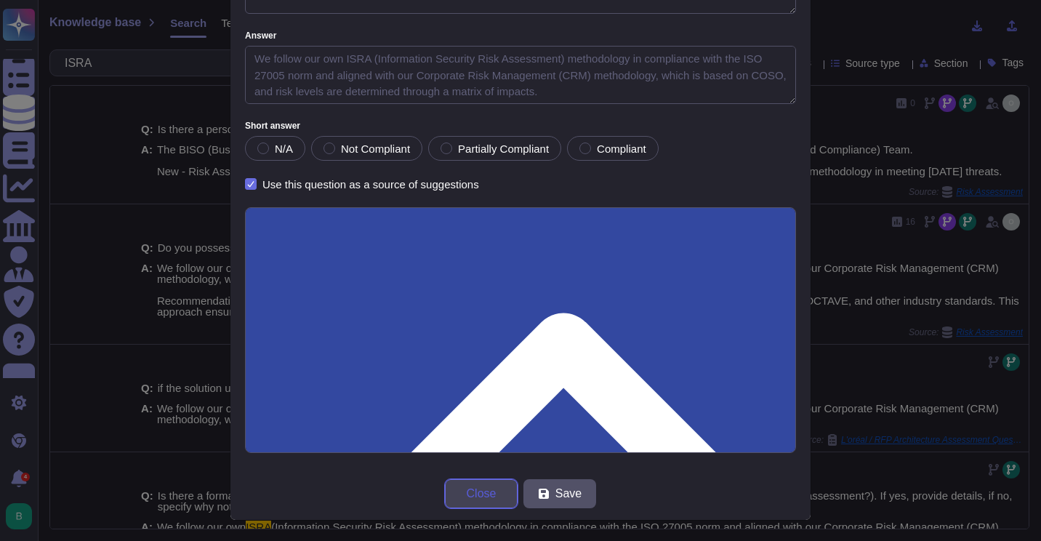
click at [483, 496] on span "Close" at bounding box center [482, 494] width 30 height 12
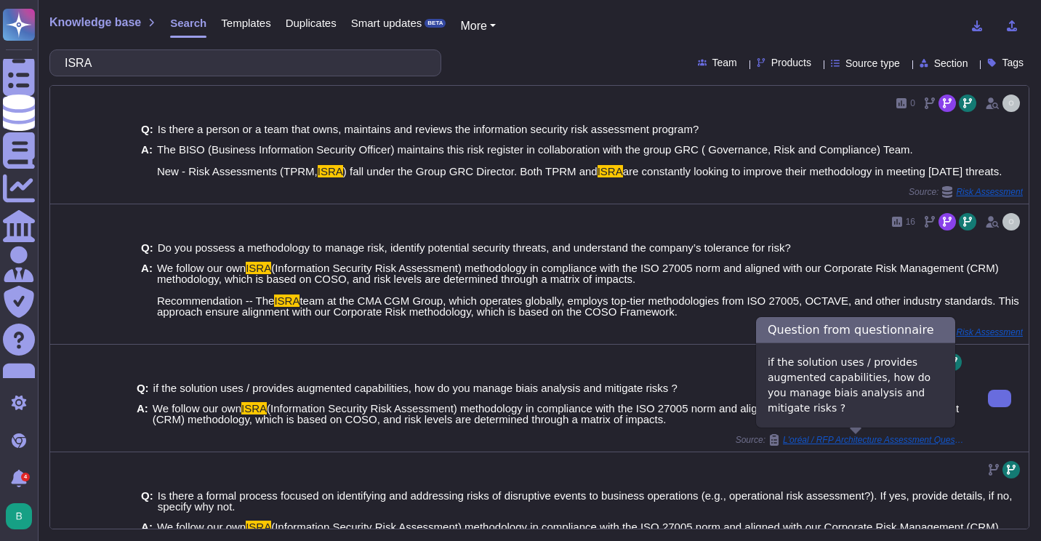
click at [869, 438] on span "L'oréal / RFP Architecture Assessment Questionnaire V7" at bounding box center [874, 439] width 182 height 9
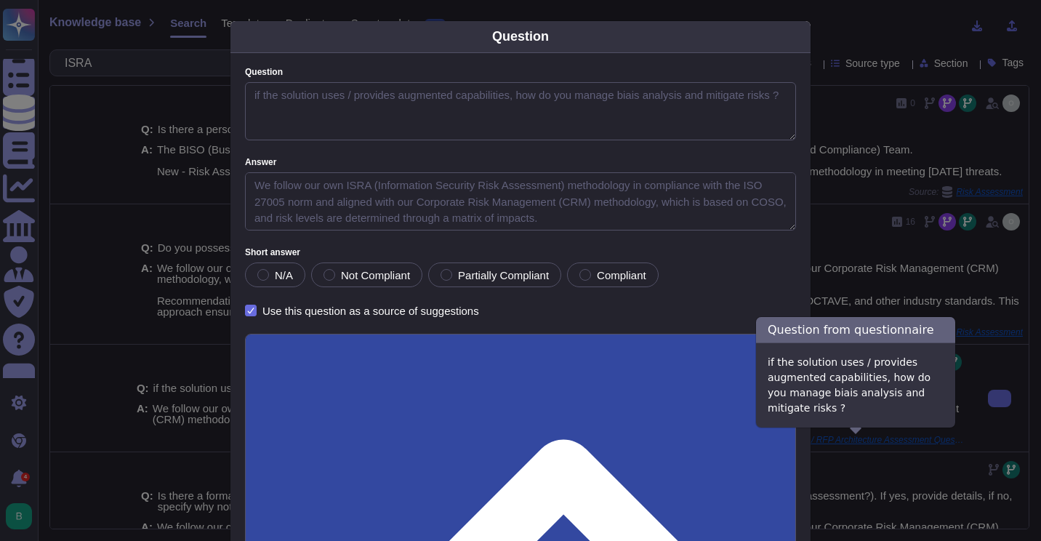
type textarea "if the solution uses / provides augmented capabilities, how do you manage biais…"
type textarea "We follow our own ISRA (Information Security Risk Assessment) methodology in co…"
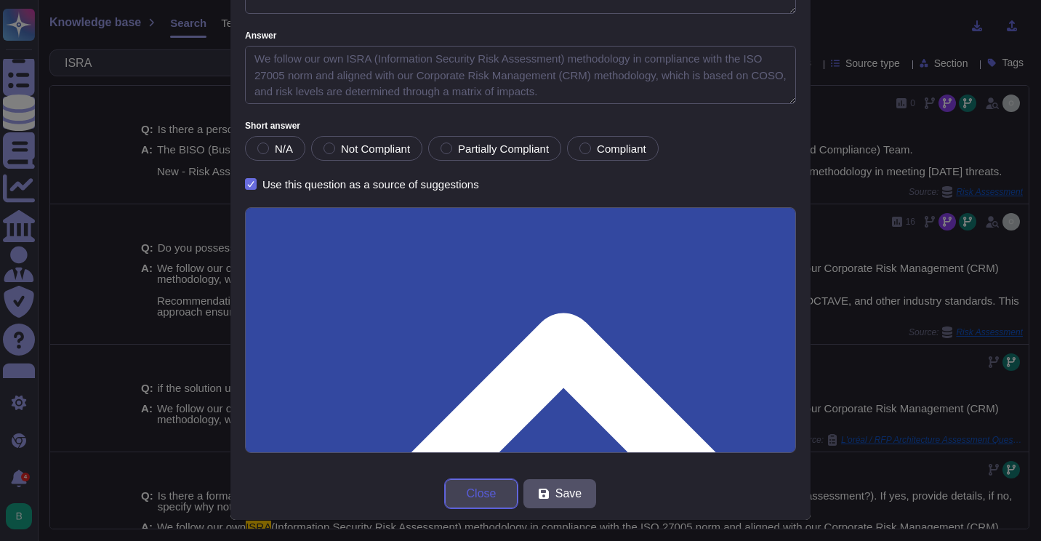
click at [480, 491] on span "Close" at bounding box center [482, 494] width 30 height 12
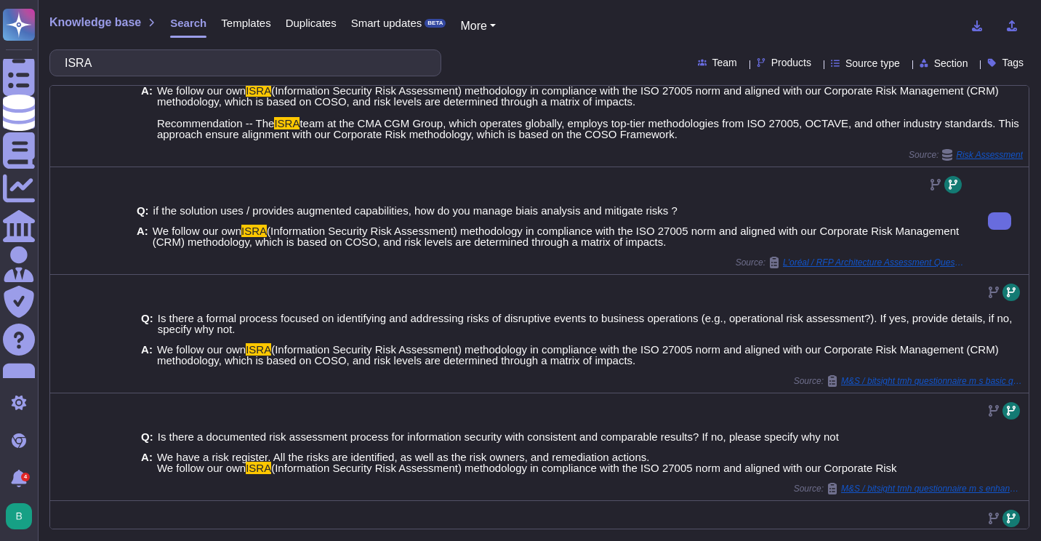
scroll to position [291, 0]
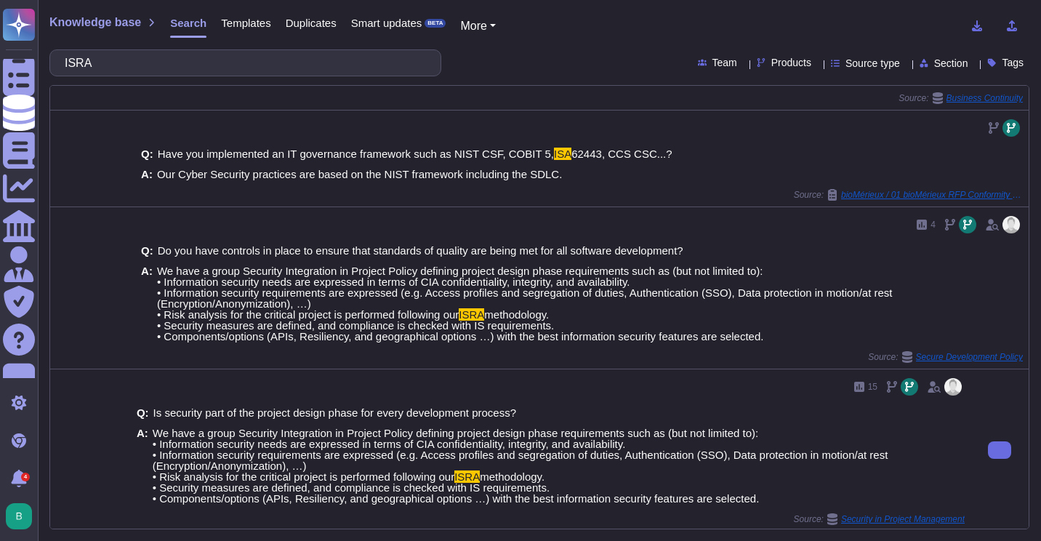
scroll to position [862, 0]
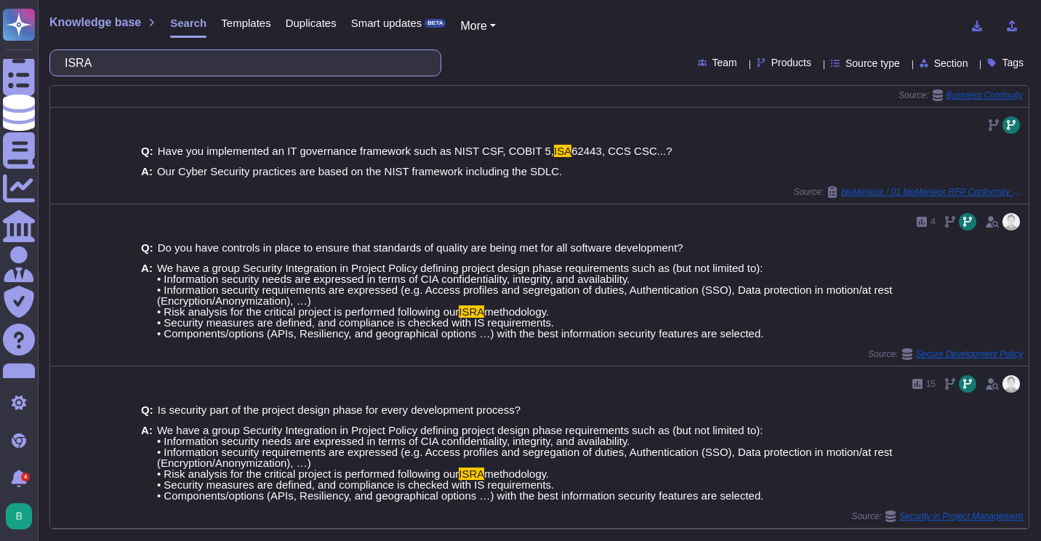
click at [233, 64] on input "ISRA" at bounding box center [241, 62] width 369 height 25
click at [233, 63] on input "ISRA" at bounding box center [241, 62] width 369 height 25
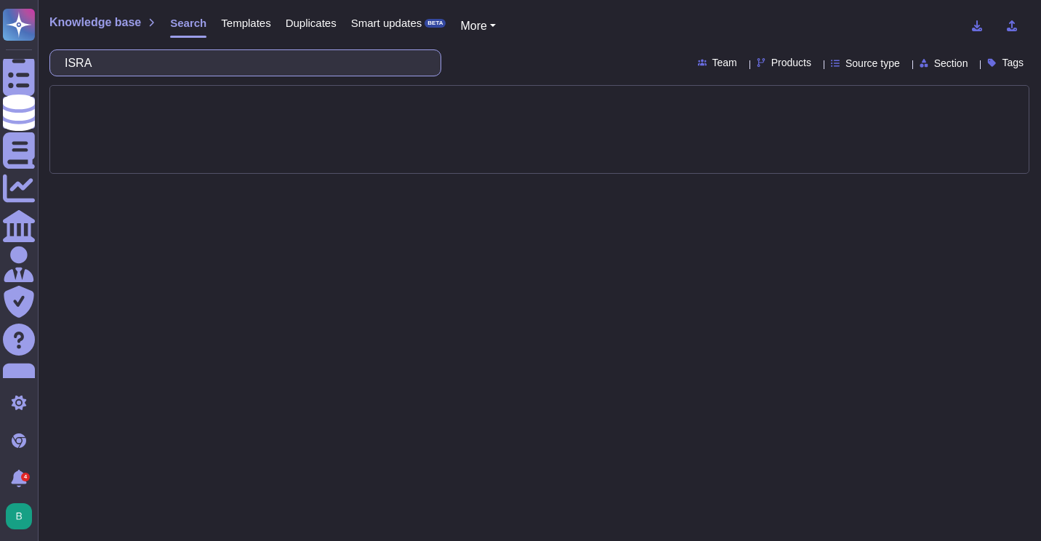
scroll to position [0, 0]
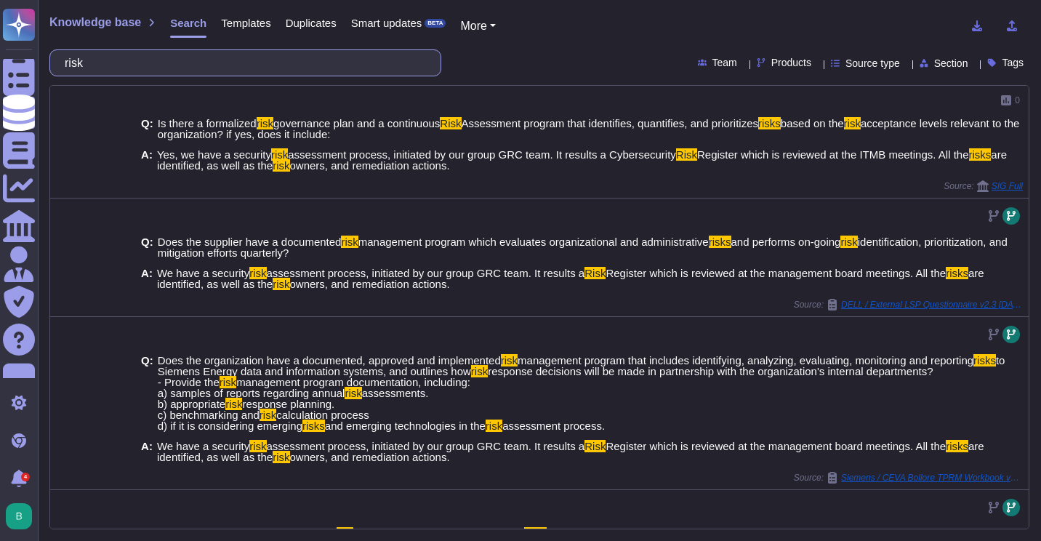
click at [230, 71] on input "risk" at bounding box center [241, 62] width 369 height 25
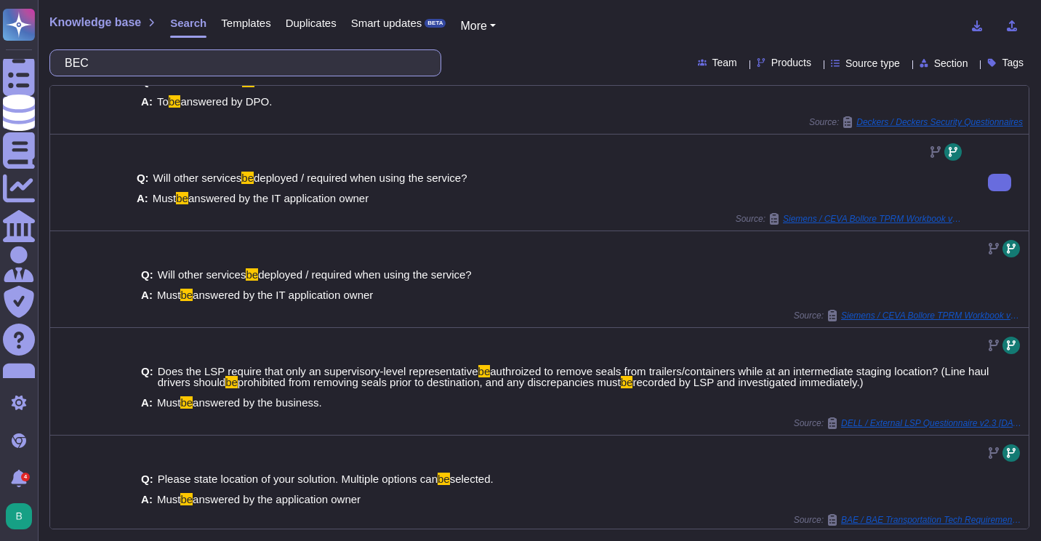
scroll to position [148, 0]
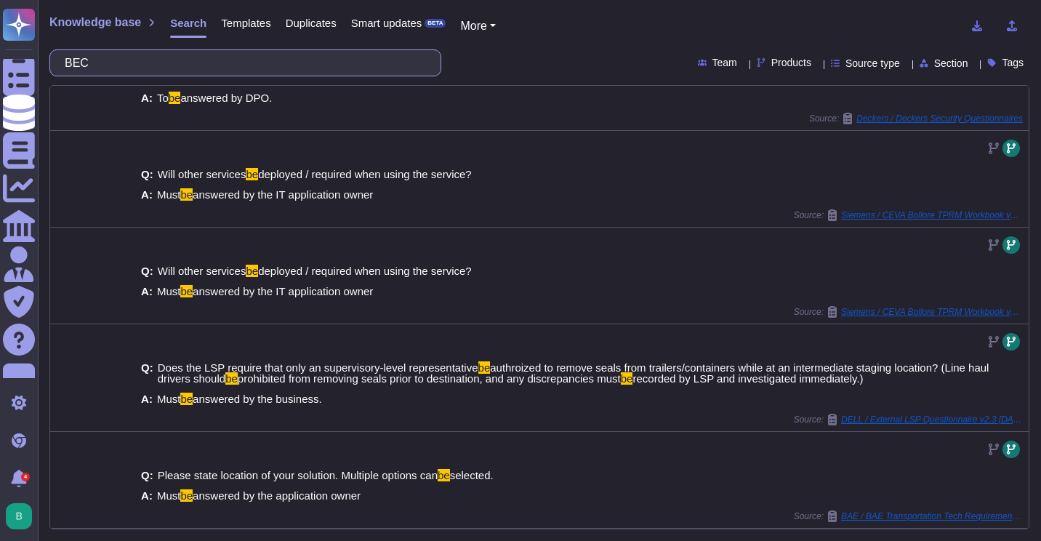
drag, startPoint x: 207, startPoint y: 69, endPoint x: 40, endPoint y: 65, distance: 167.2
click at [40, 65] on div "Knowledge base Search Templates Duplicates Smart updates BETA More BEC Team Pro…" at bounding box center [539, 270] width 1003 height 541
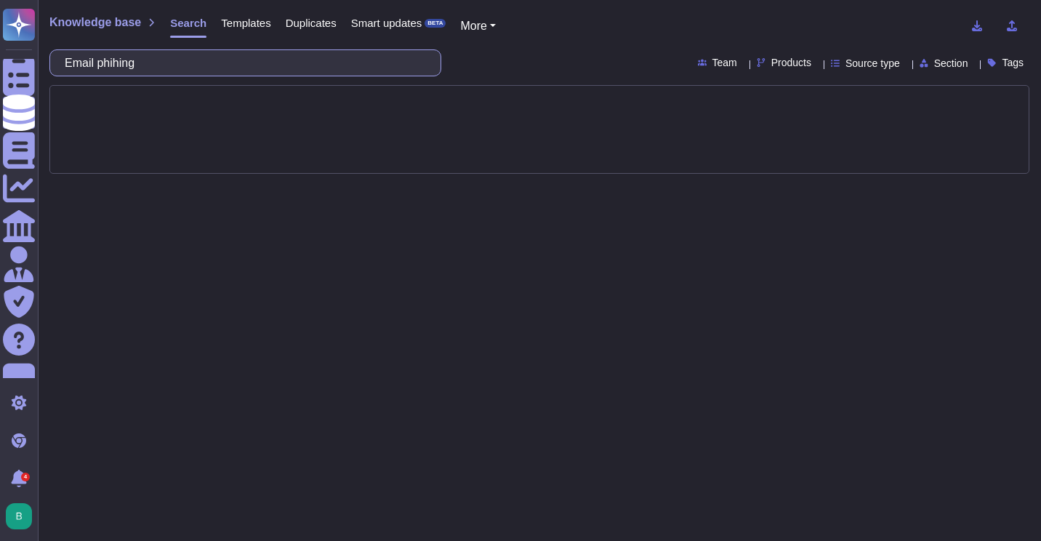
click at [134, 64] on input "Email phihing" at bounding box center [241, 62] width 369 height 25
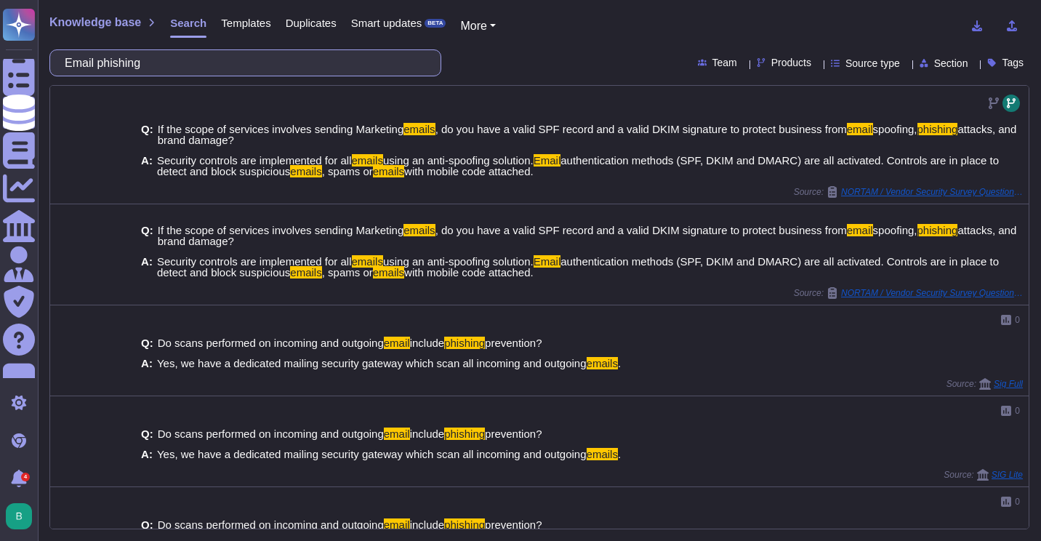
click at [193, 68] on input "Email phishing" at bounding box center [241, 62] width 369 height 25
click at [190, 68] on input "Email phishing" at bounding box center [241, 62] width 369 height 25
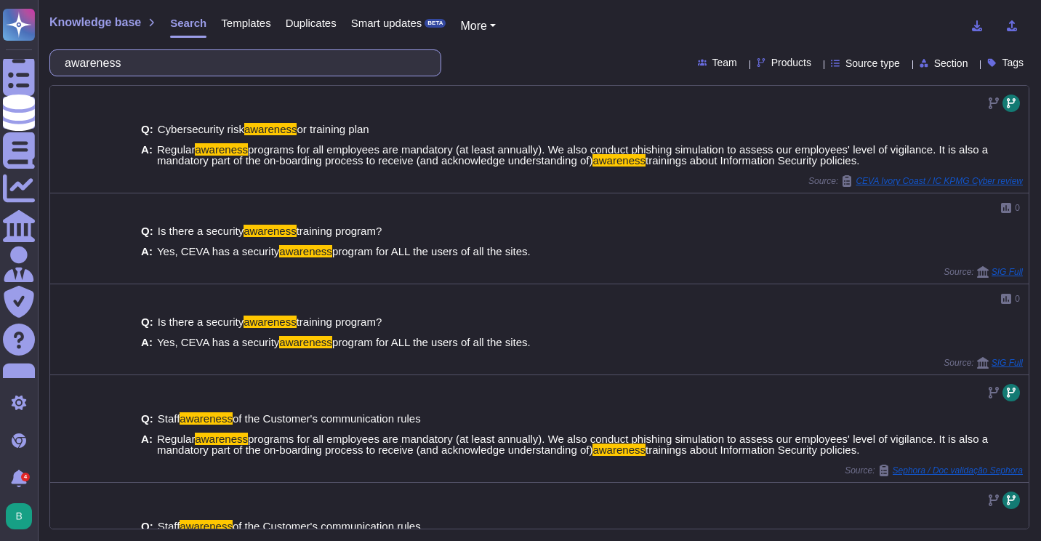
drag, startPoint x: 190, startPoint y: 66, endPoint x: 42, endPoint y: 74, distance: 147.8
click at [49, 70] on div "Knowledge base Search Templates Duplicates Smart updates BETA More awareness Te…" at bounding box center [539, 270] width 1003 height 541
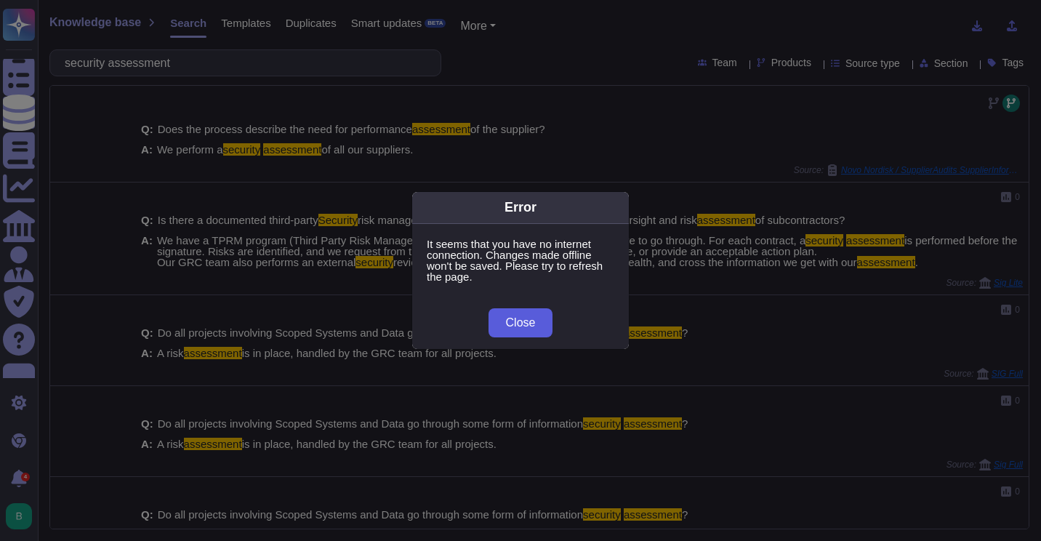
click at [502, 321] on button "Close" at bounding box center [520, 322] width 65 height 29
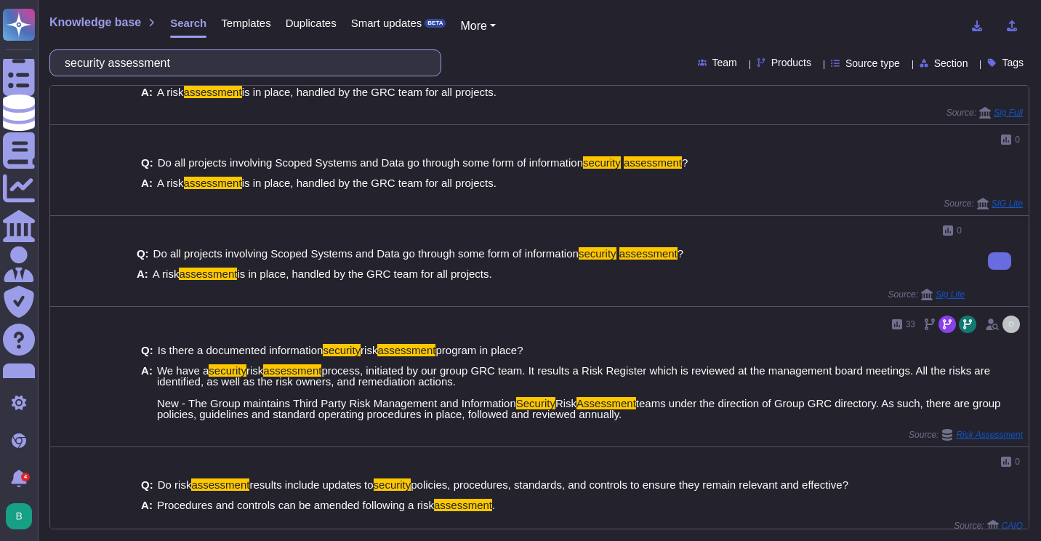
scroll to position [361, 0]
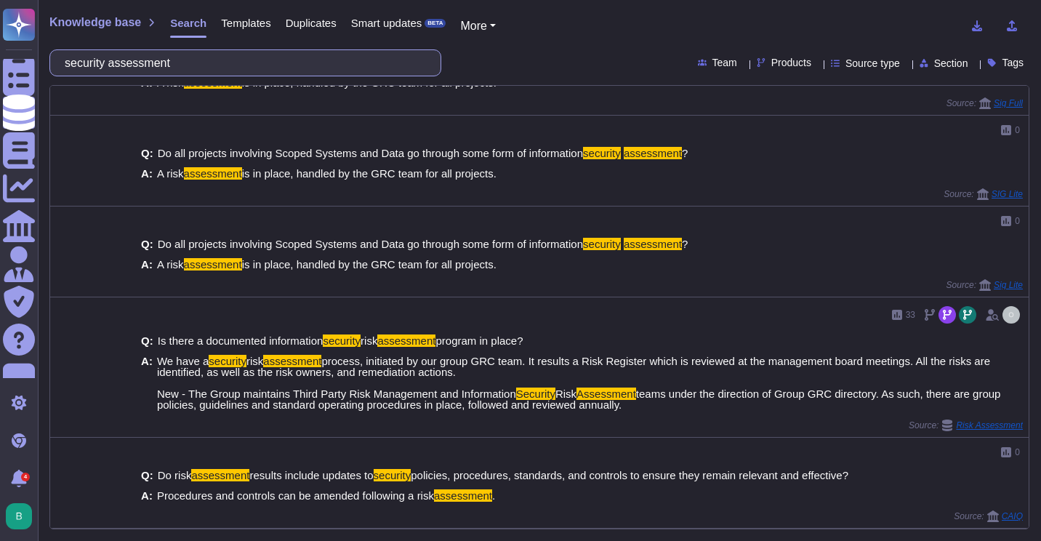
drag, startPoint x: 201, startPoint y: 65, endPoint x: 59, endPoint y: 59, distance: 141.9
click at [59, 59] on div "security assessment" at bounding box center [245, 62] width 392 height 27
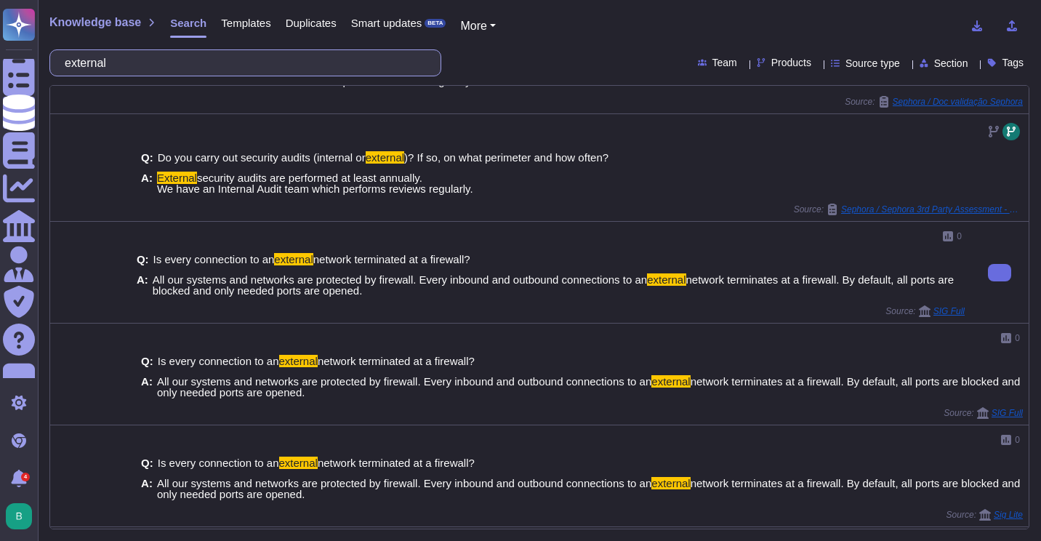
scroll to position [249, 0]
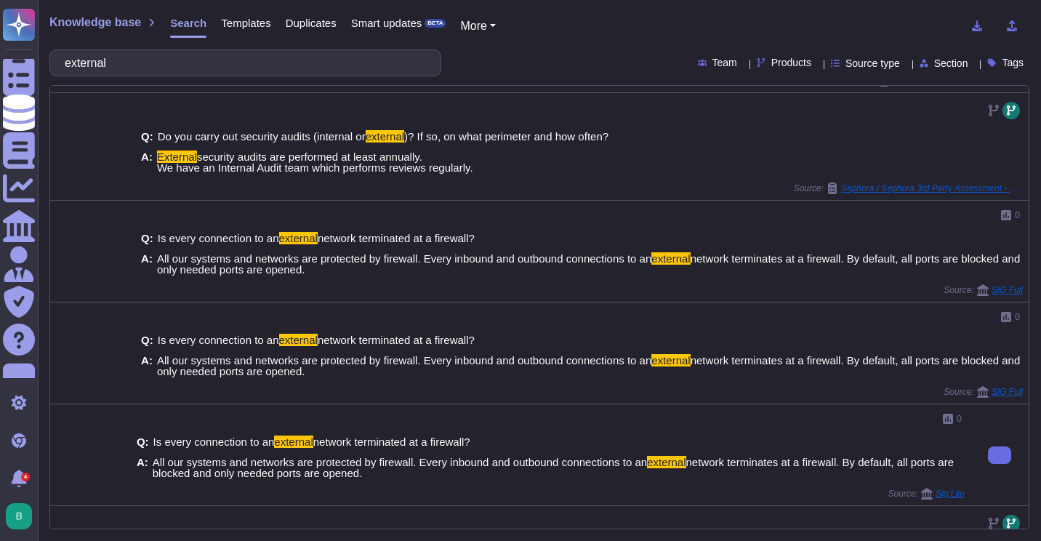
scroll to position [395, 0]
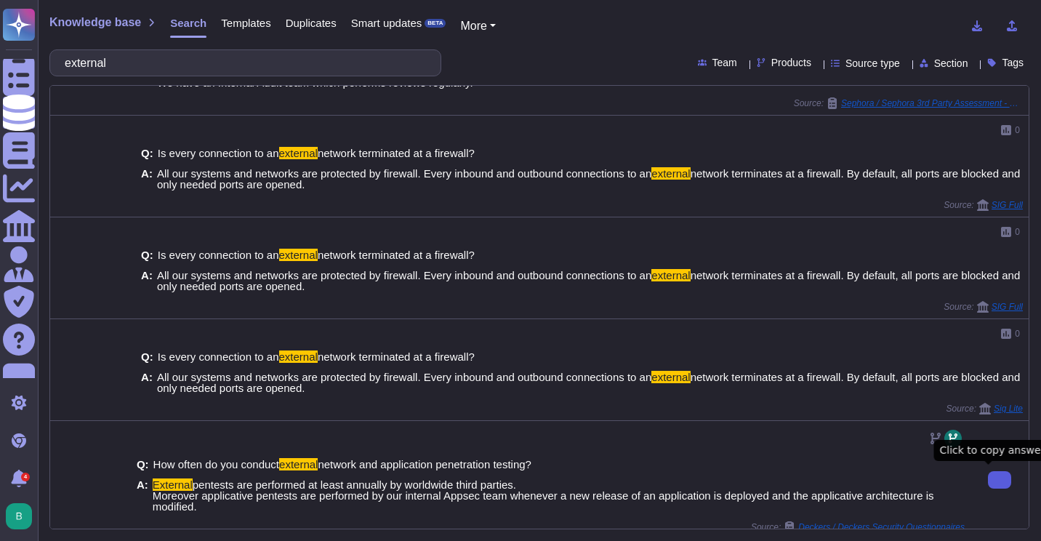
click at [988, 488] on button at bounding box center [999, 479] width 23 height 17
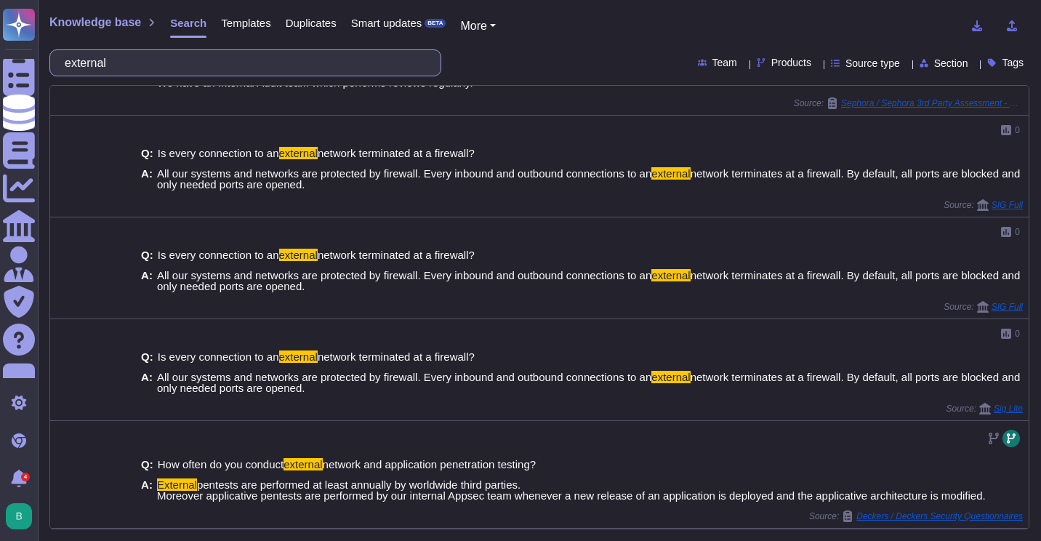
click at [267, 68] on input "external" at bounding box center [241, 62] width 369 height 25
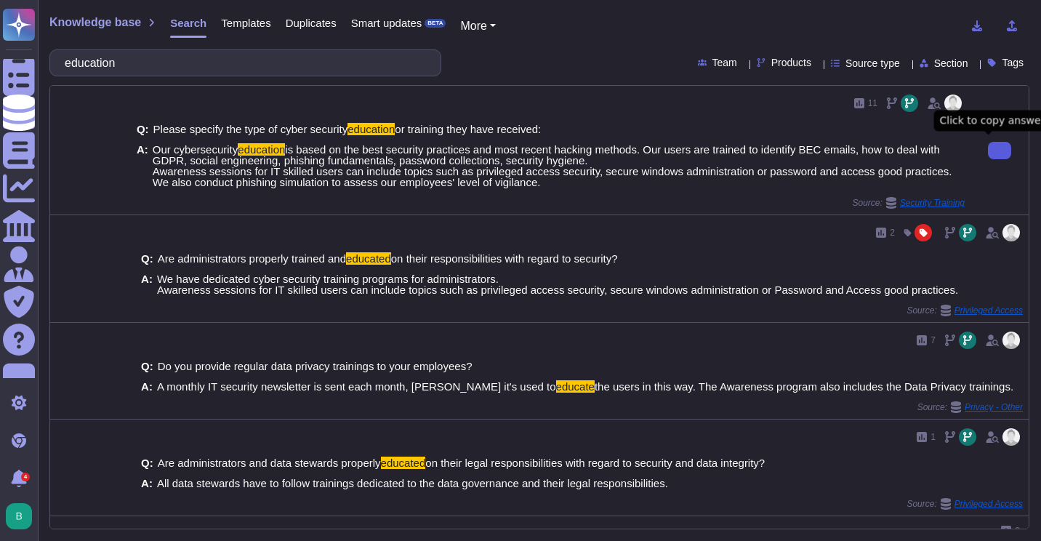
click at [988, 146] on button at bounding box center [999, 150] width 23 height 17
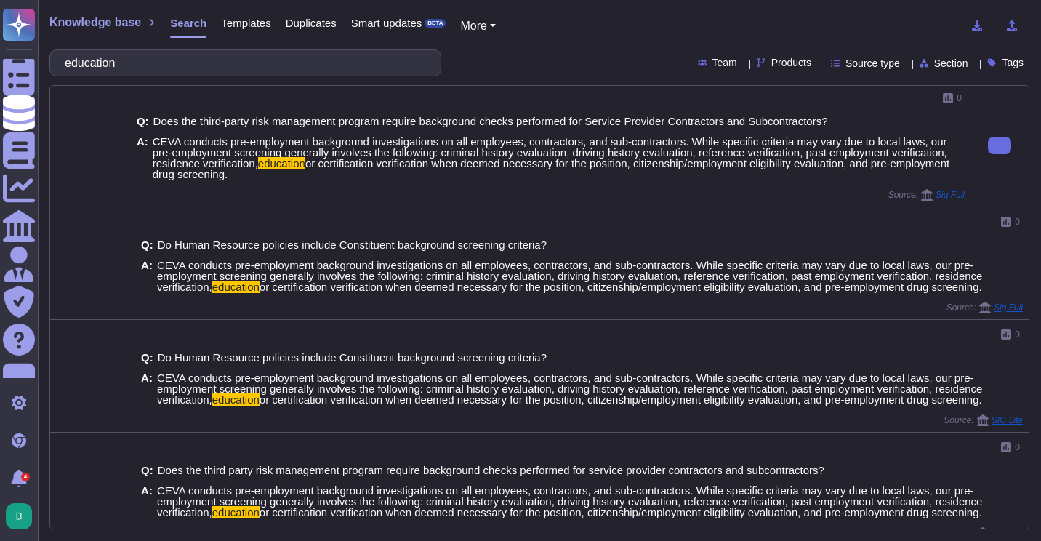
scroll to position [436, 0]
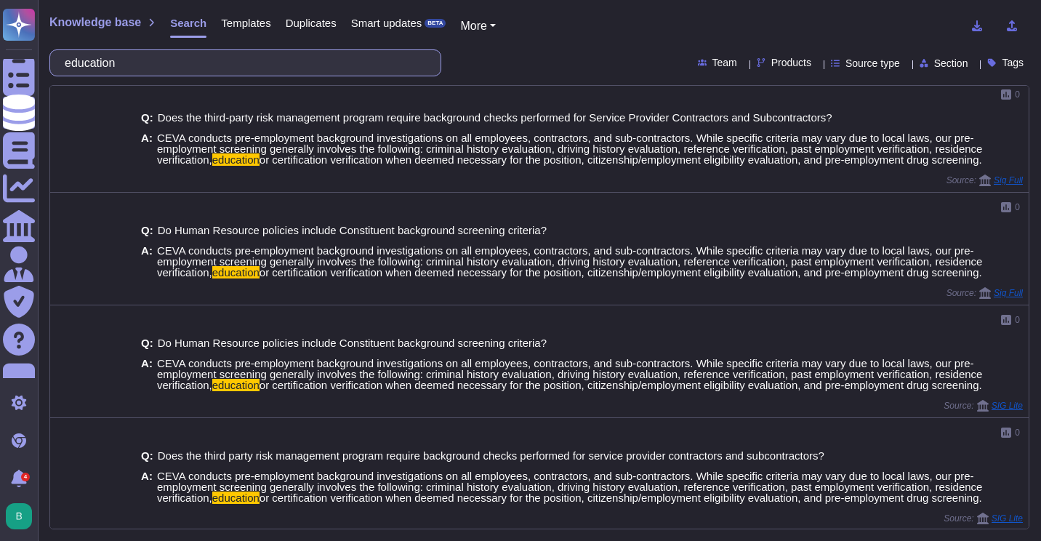
drag, startPoint x: 187, startPoint y: 63, endPoint x: 57, endPoint y: 66, distance: 129.4
click at [57, 66] on div "education" at bounding box center [245, 62] width 392 height 27
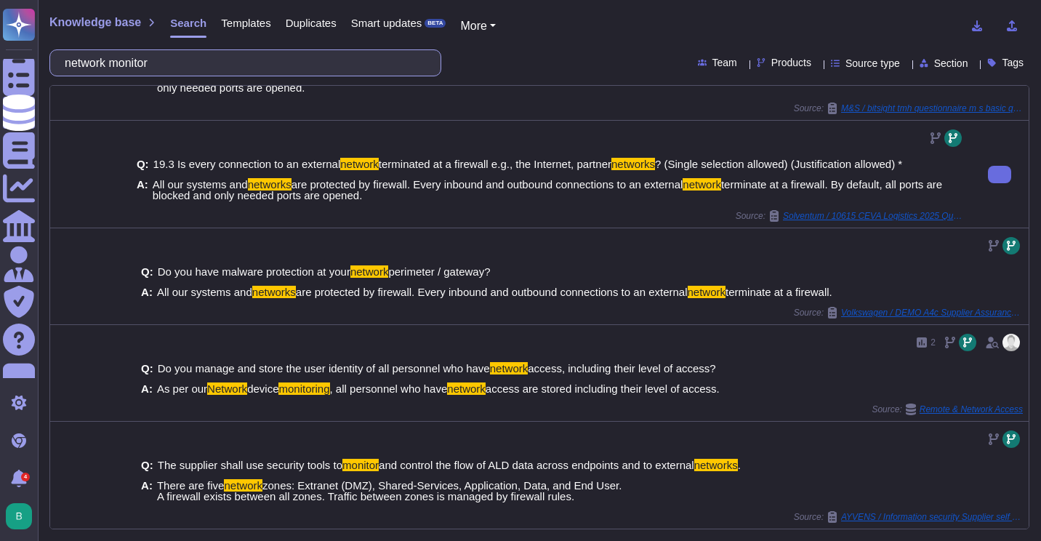
scroll to position [412, 0]
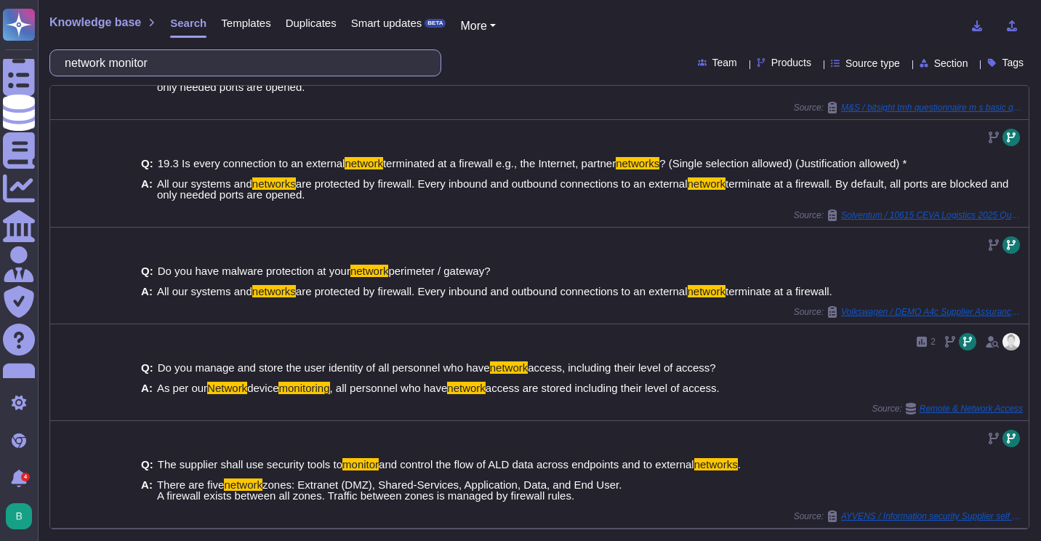
click at [212, 63] on input "network monitor" at bounding box center [241, 62] width 369 height 25
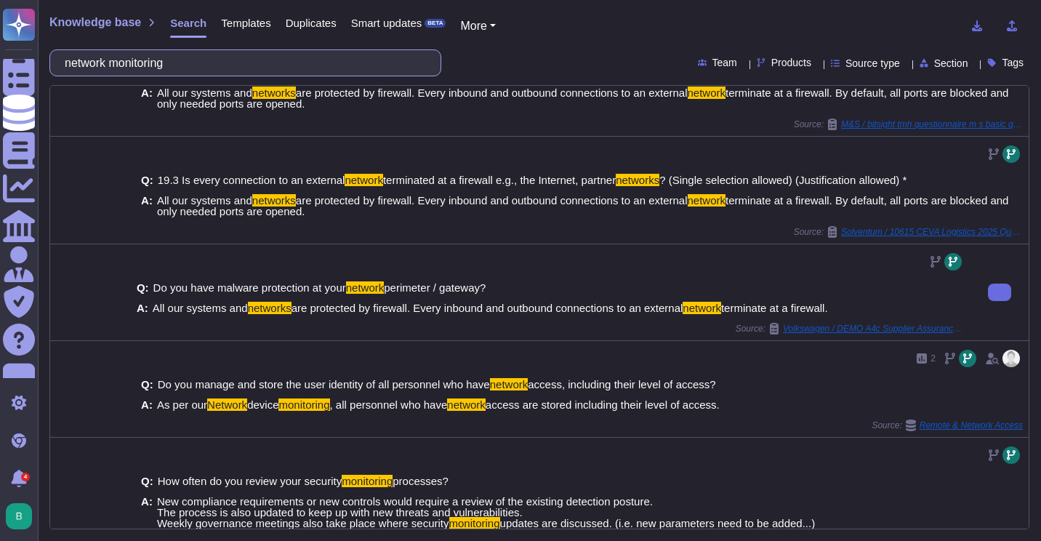
scroll to position [445, 0]
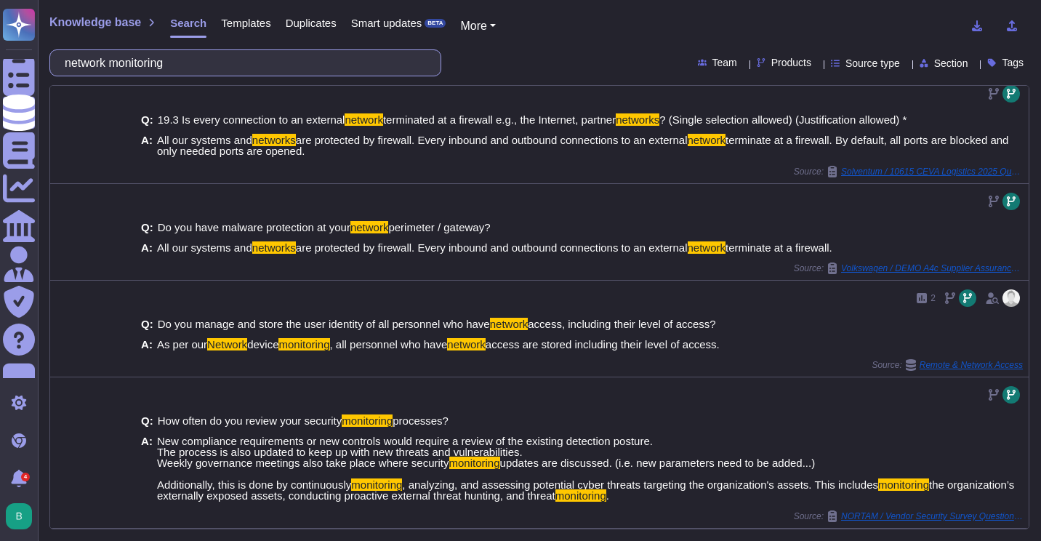
drag, startPoint x: 236, startPoint y: 67, endPoint x: 76, endPoint y: 63, distance: 159.2
click at [76, 63] on input "network monitoring" at bounding box center [241, 62] width 369 height 25
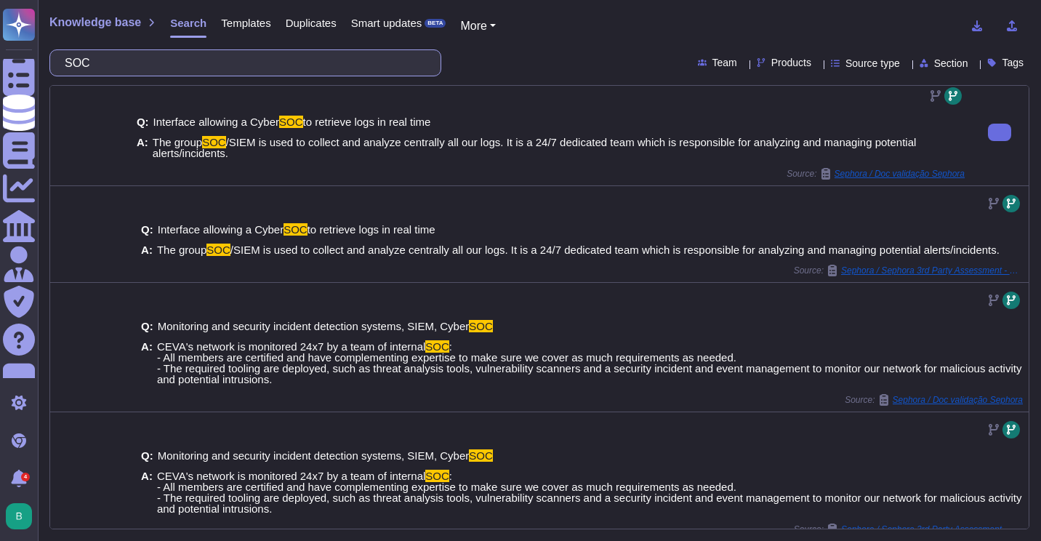
scroll to position [291, 0]
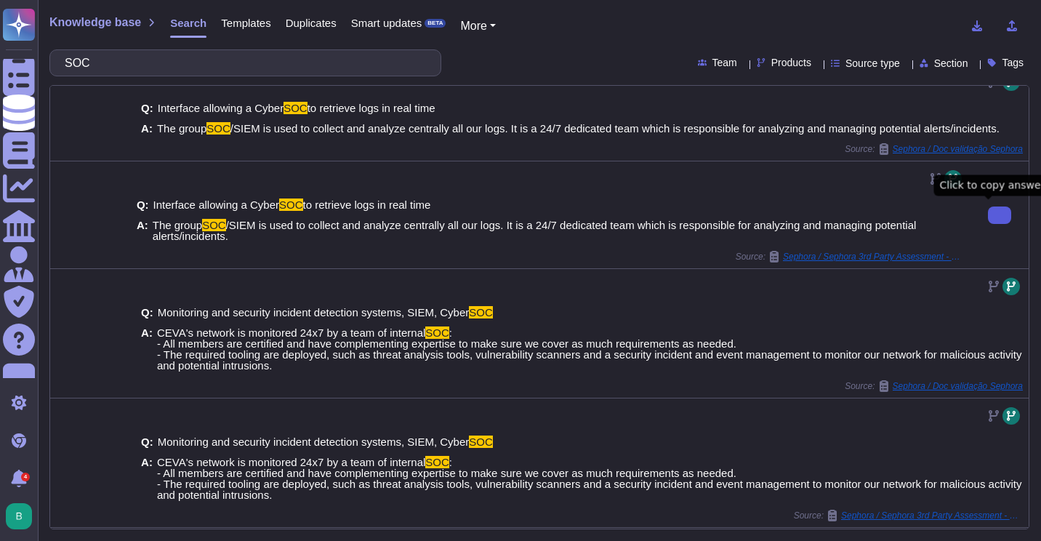
click at [988, 216] on button at bounding box center [999, 214] width 23 height 17
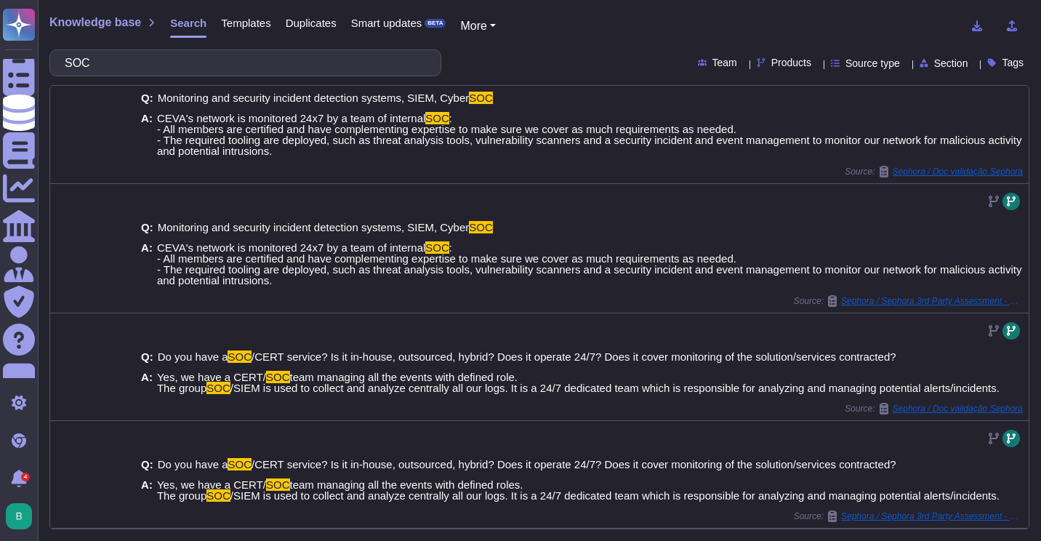
scroll to position [494, 0]
drag, startPoint x: 180, startPoint y: 67, endPoint x: 49, endPoint y: 65, distance: 131.6
click at [49, 65] on div "Knowledge base Search Templates Duplicates Smart updates BETA More SOC Team Pro…" at bounding box center [539, 270] width 1003 height 541
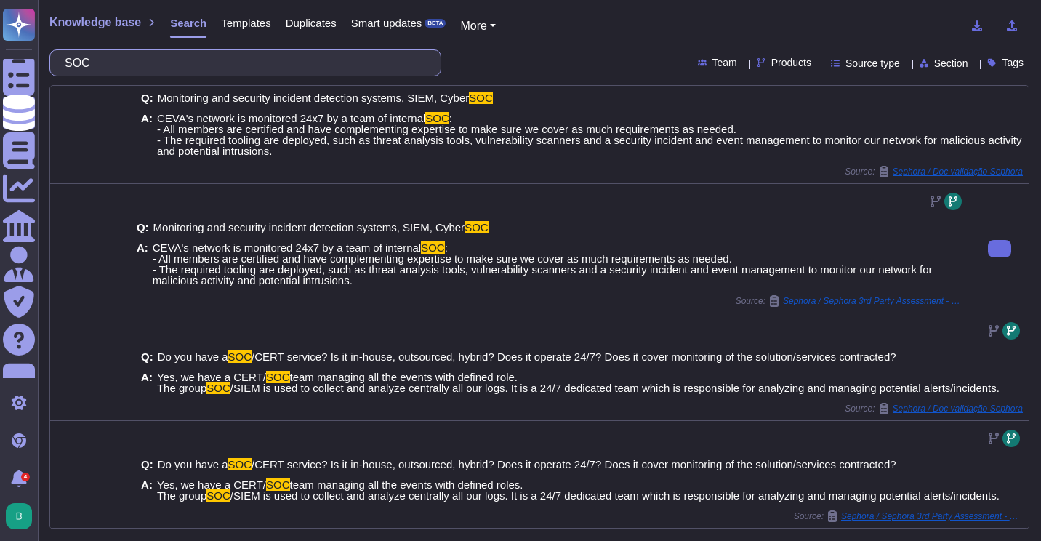
scroll to position [0, 0]
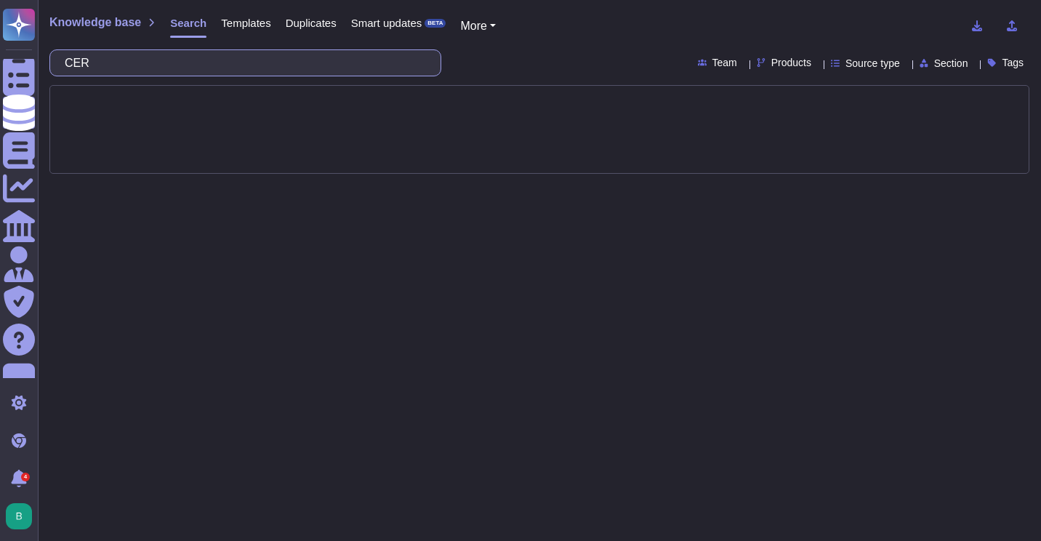
type input "CERT"
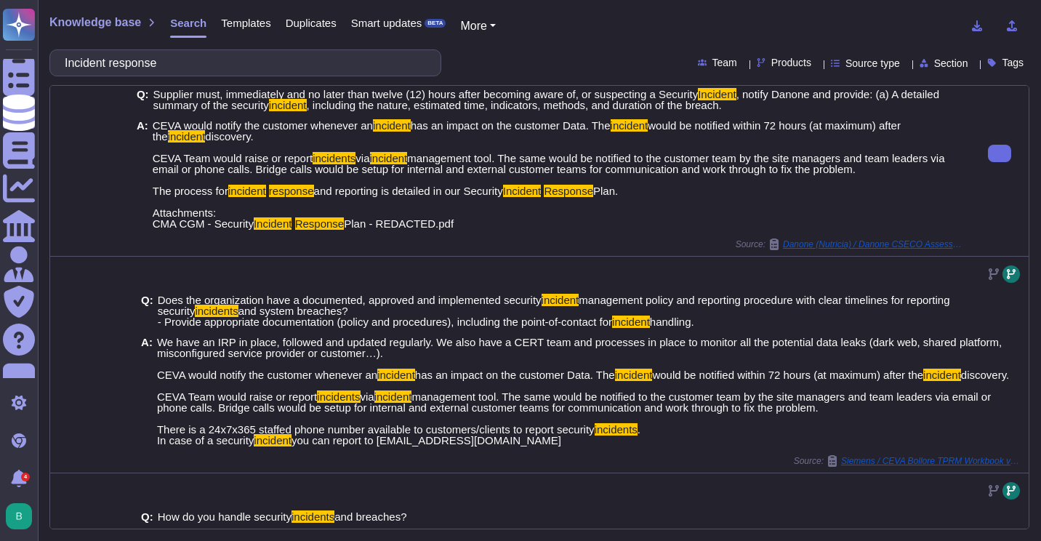
scroll to position [716, 0]
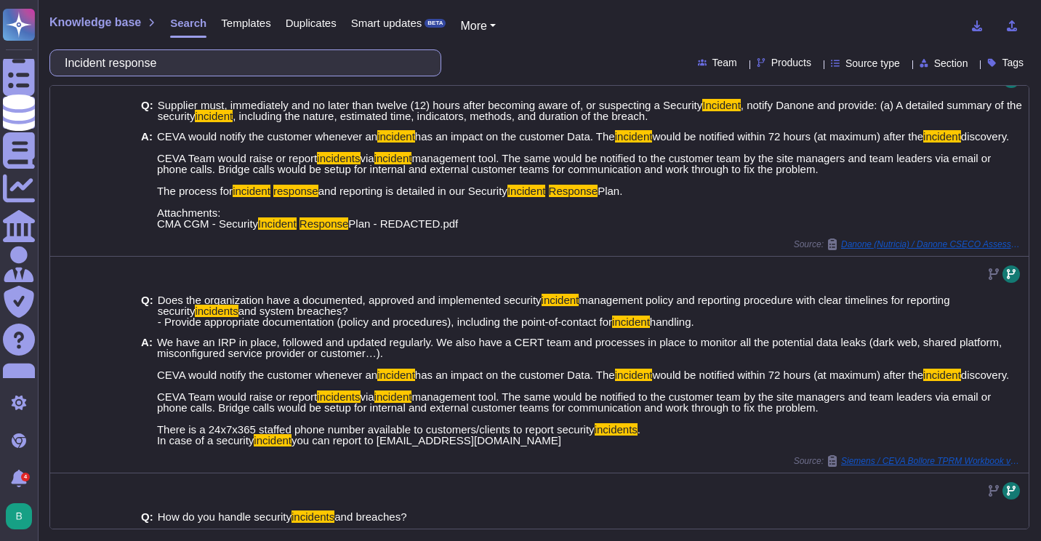
drag, startPoint x: 252, startPoint y: 56, endPoint x: 50, endPoint y: 55, distance: 202.1
click at [50, 55] on div "Incident response" at bounding box center [245, 62] width 392 height 27
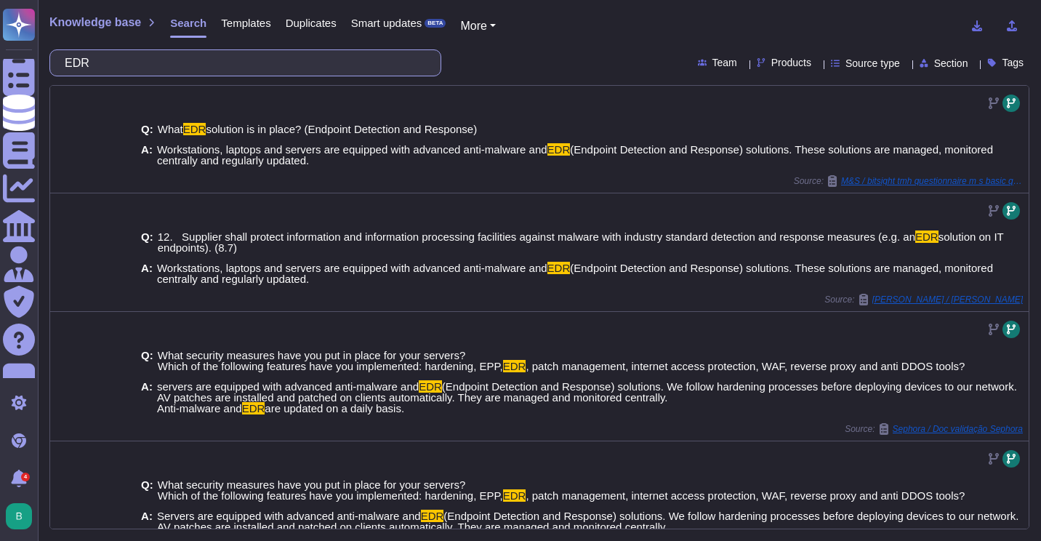
click at [118, 65] on input "EDR" at bounding box center [241, 62] width 369 height 25
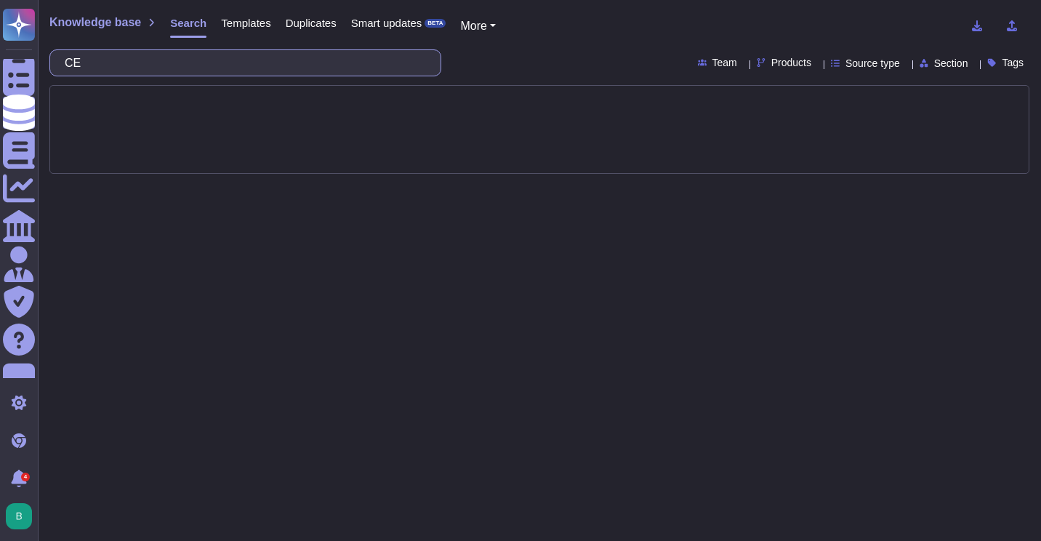
type input "C"
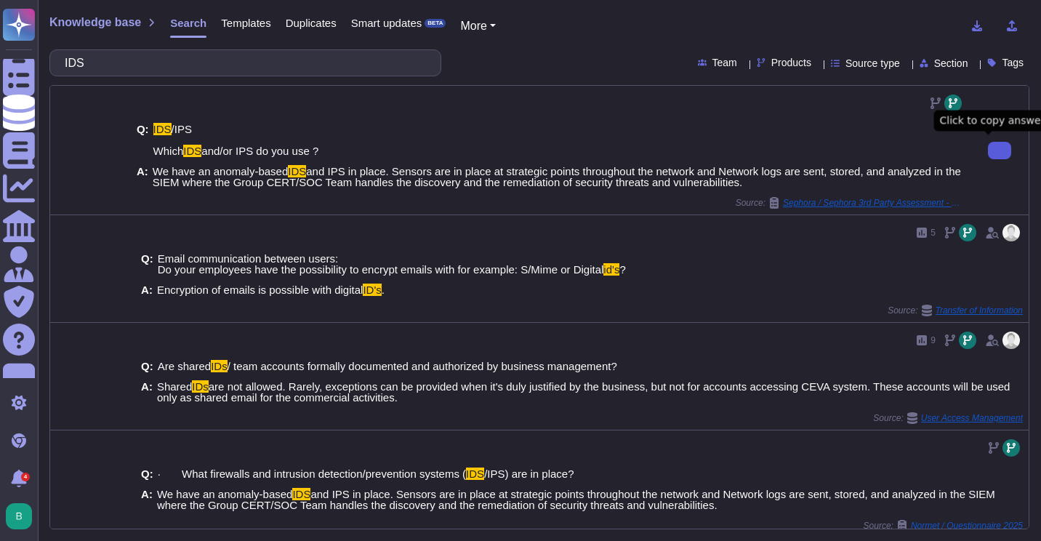
click at [988, 149] on button at bounding box center [999, 150] width 23 height 17
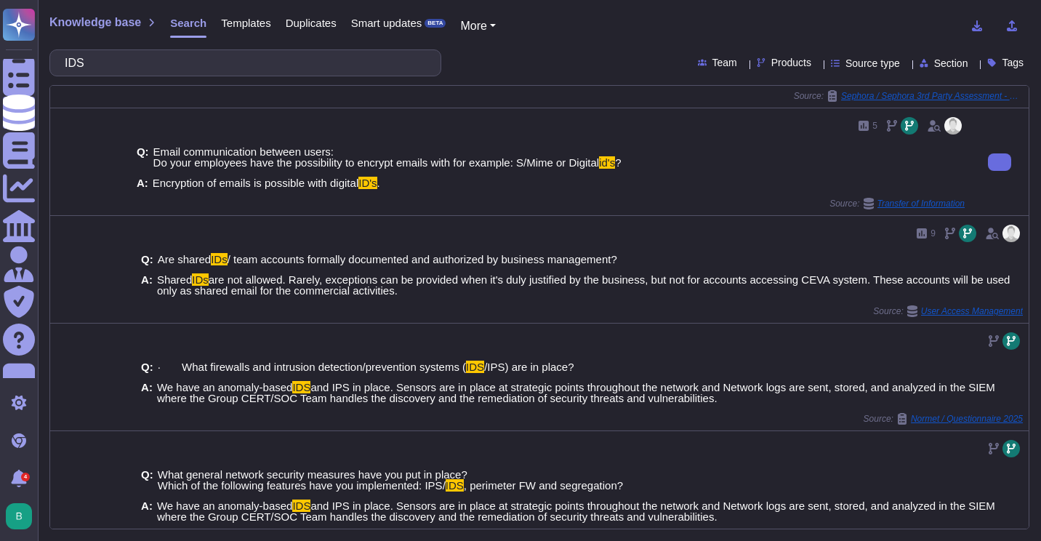
scroll to position [145, 0]
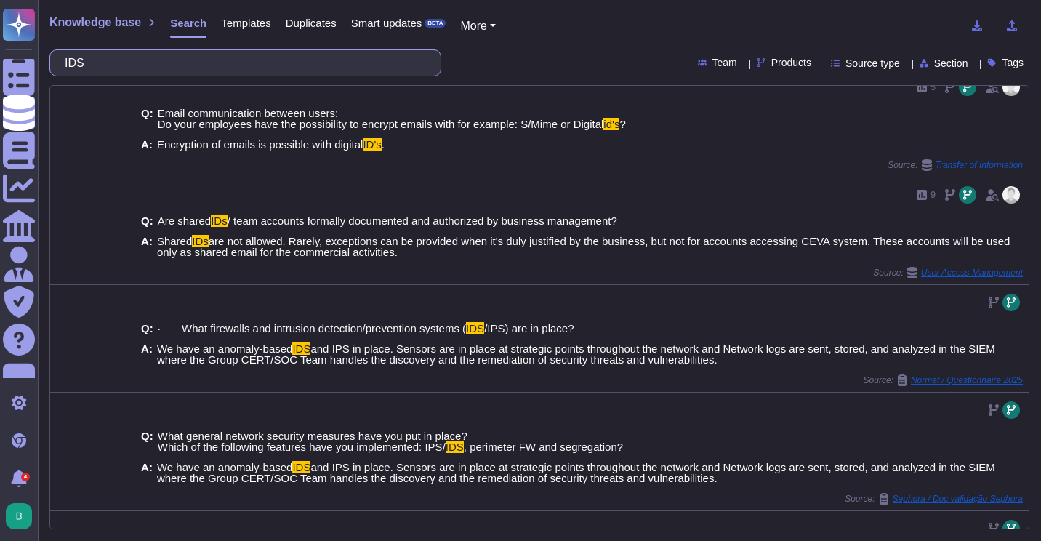
click at [217, 71] on input "IDS" at bounding box center [241, 62] width 369 height 25
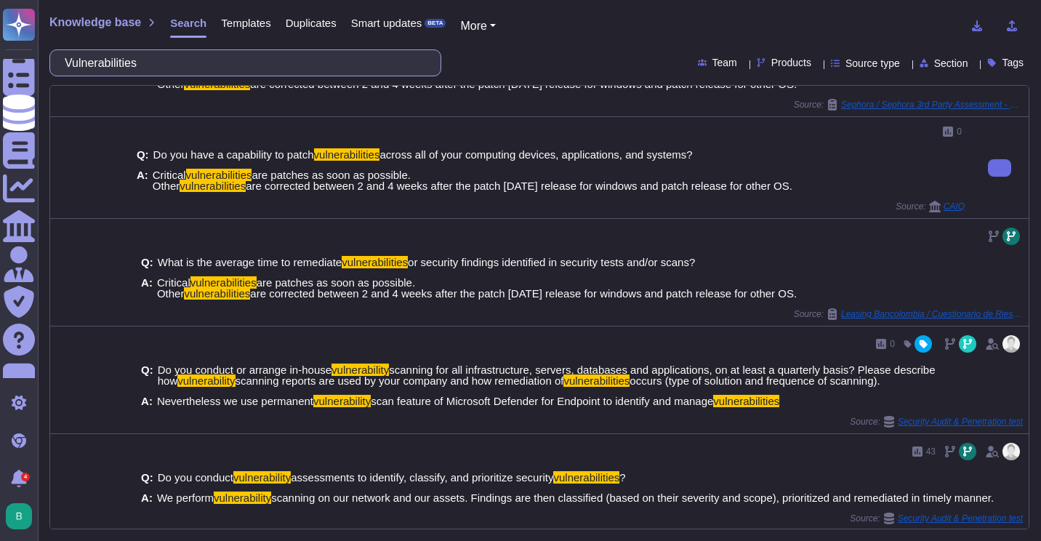
scroll to position [423, 0]
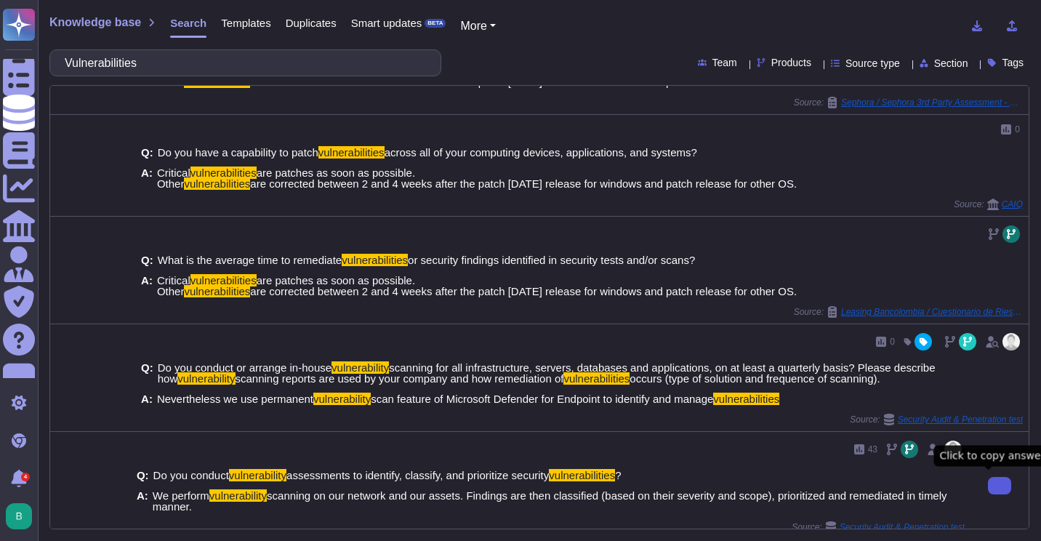
click at [988, 486] on button at bounding box center [999, 485] width 23 height 17
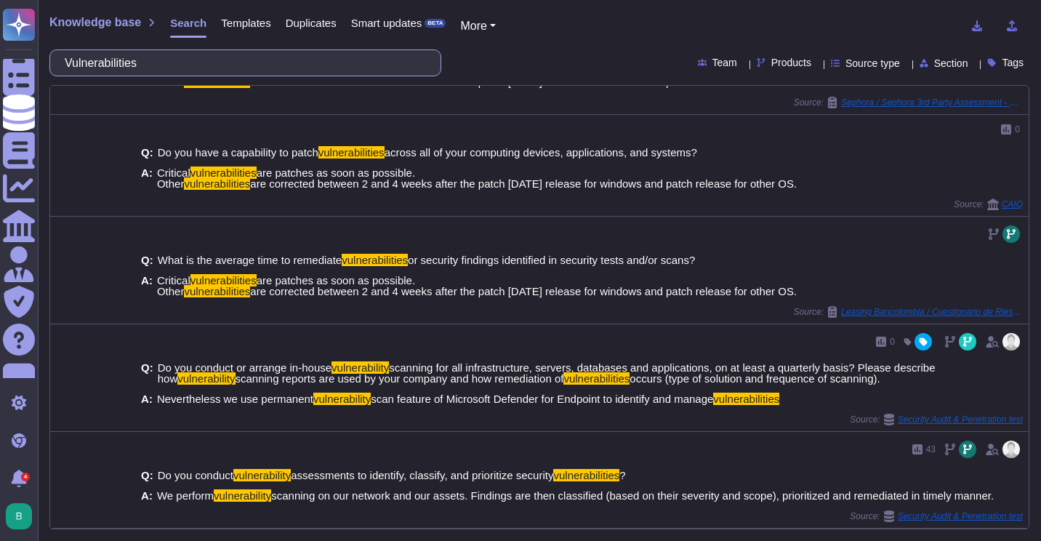
click at [185, 64] on input "Vulnerabilities" at bounding box center [241, 62] width 369 height 25
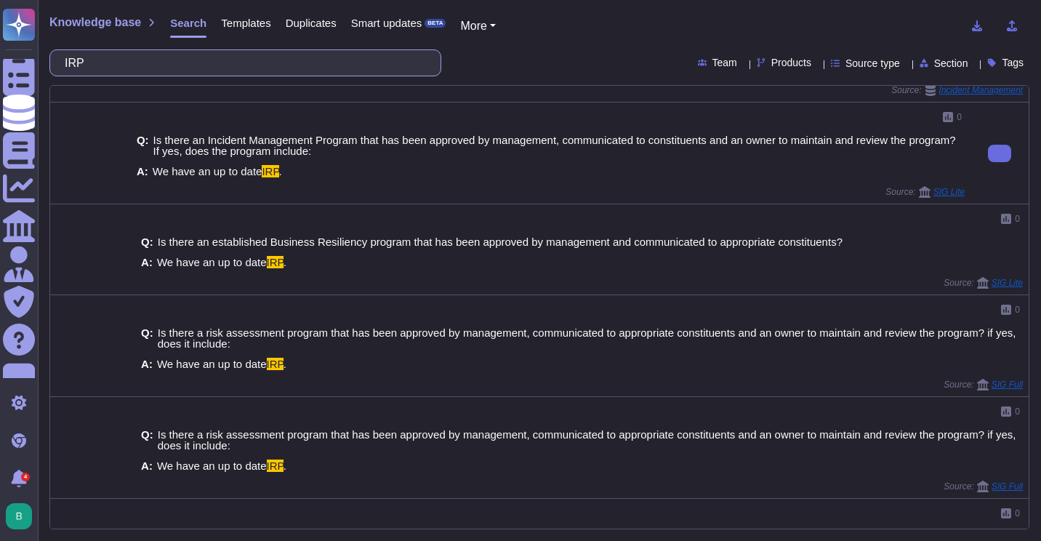
scroll to position [664, 0]
click at [157, 70] on input "IRP" at bounding box center [241, 62] width 369 height 25
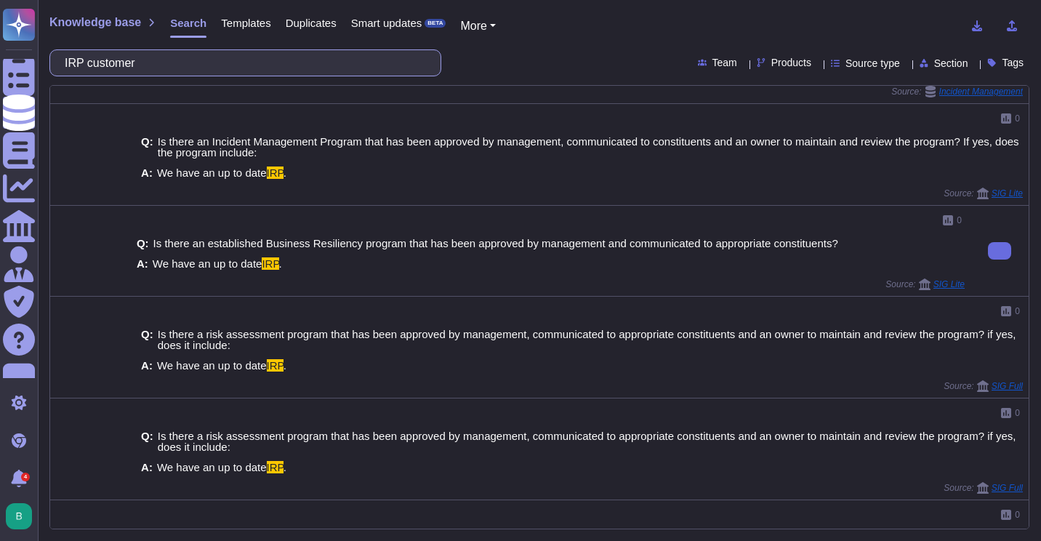
scroll to position [737, 0]
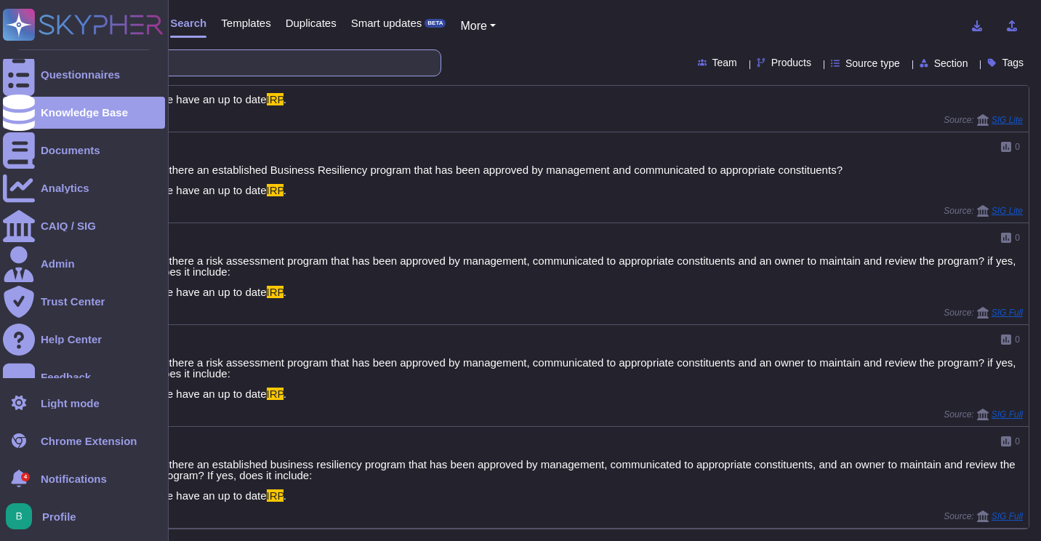
drag, startPoint x: 137, startPoint y: 57, endPoint x: 30, endPoint y: 56, distance: 107.6
click at [30, 56] on div "Questionnaires Knowledge Base Documents Analytics CAIQ / SIG Admin Trust Center…" at bounding box center [520, 270] width 1041 height 541
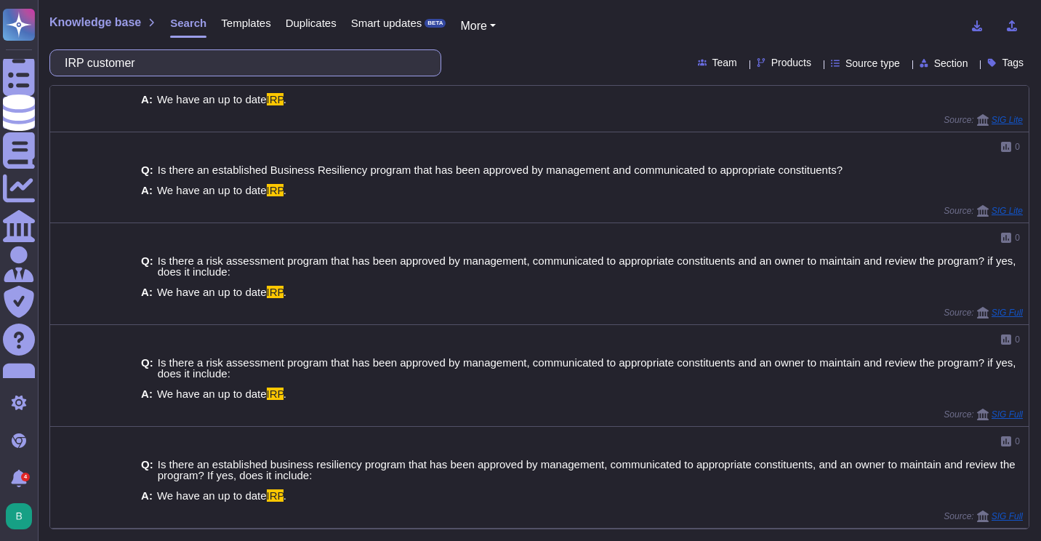
scroll to position [0, 0]
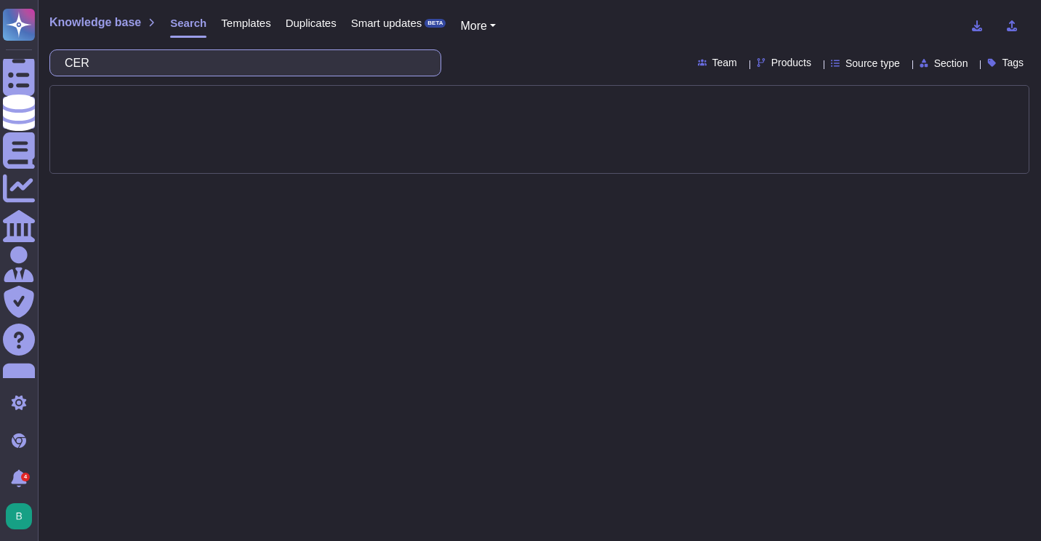
type input "CERT"
type input "incident response"
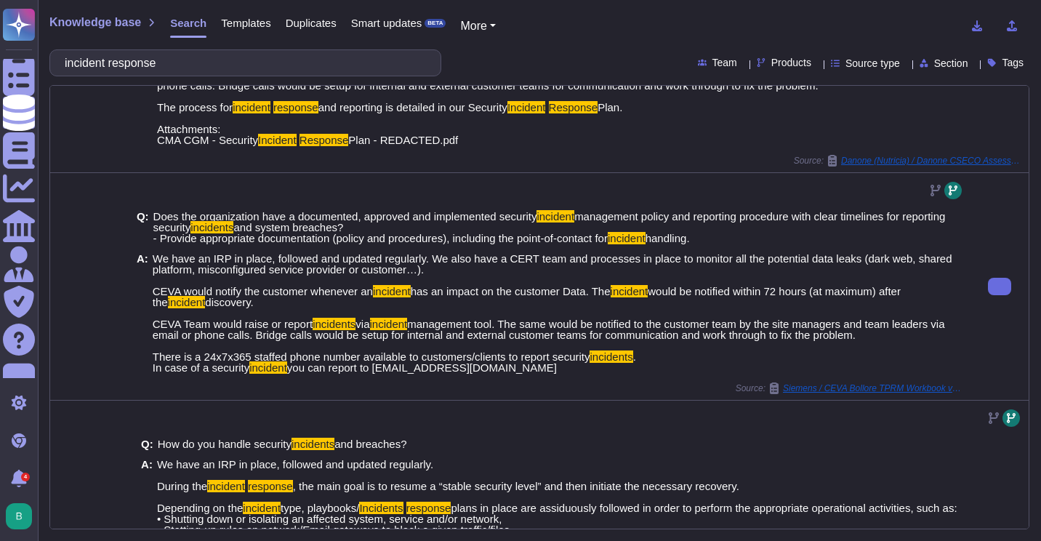
scroll to position [789, 0]
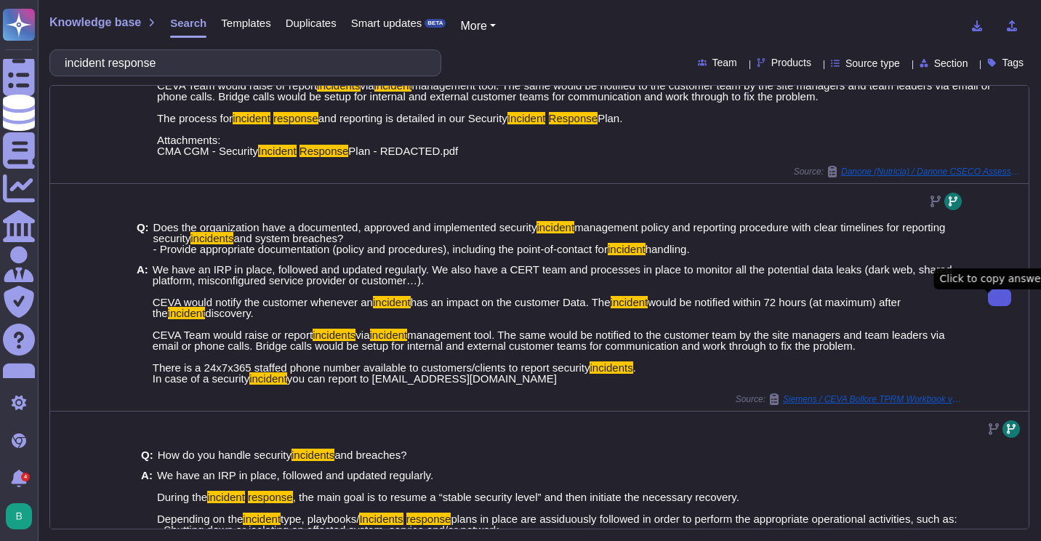
click at [988, 302] on button at bounding box center [999, 297] width 23 height 17
